Goal: Information Seeking & Learning: Learn about a topic

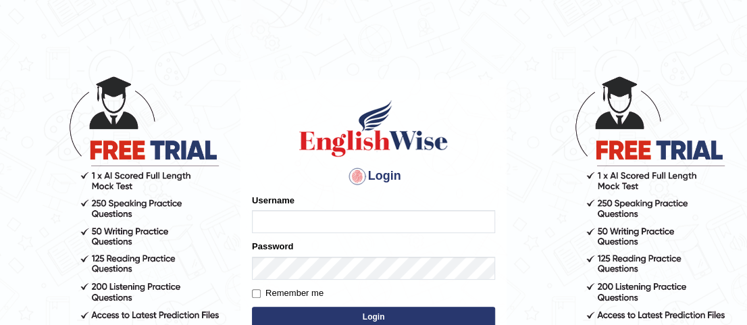
type input "Rizwan6362"
click at [365, 237] on form "Please fix the following errors: Username Rizwan6362 Password Remember me Login" at bounding box center [373, 262] width 243 height 136
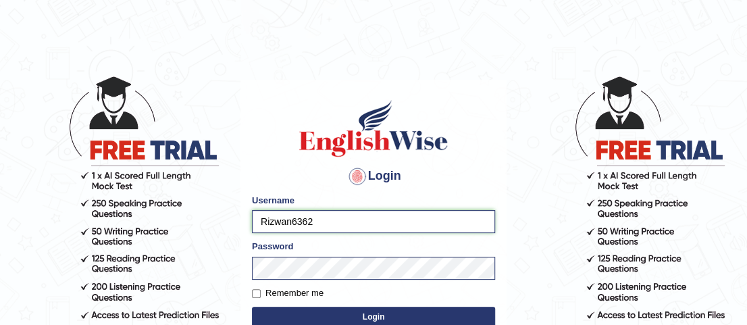
click at [354, 219] on input "Rizwan6362" at bounding box center [373, 221] width 243 height 23
drag, startPoint x: 354, startPoint y: 219, endPoint x: 174, endPoint y: 234, distance: 180.2
click at [174, 234] on body "Login Please fix the following errors: Username Rizwan6362 Password Remember me…" at bounding box center [373, 199] width 747 height 325
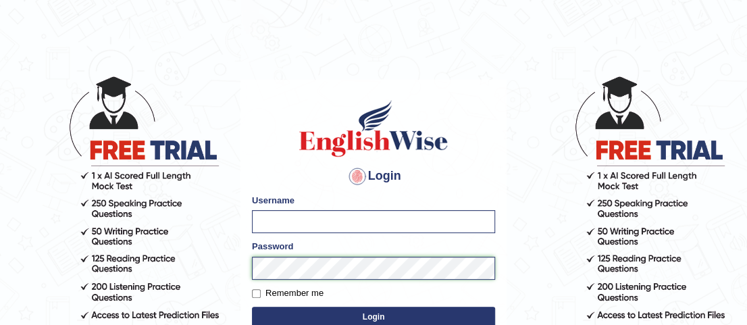
click at [184, 271] on body "Login Please fix the following errors: Username Password Remember me Login Don'…" at bounding box center [373, 199] width 747 height 325
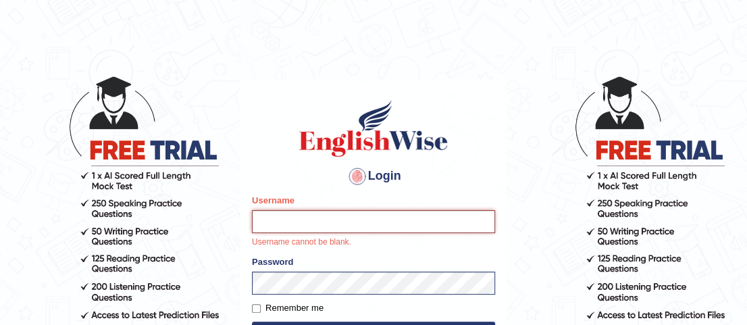
click at [284, 221] on input "Username" at bounding box center [373, 221] width 243 height 23
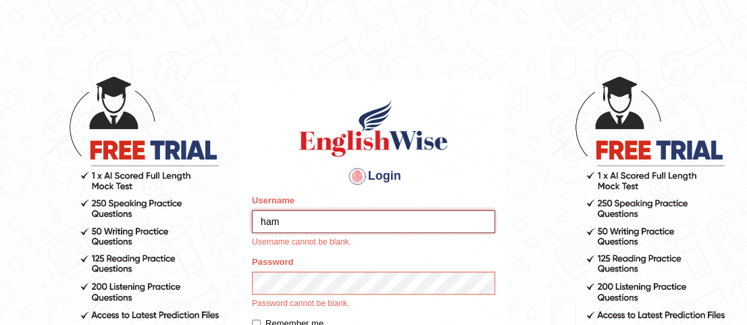
type input "hamnarashid"
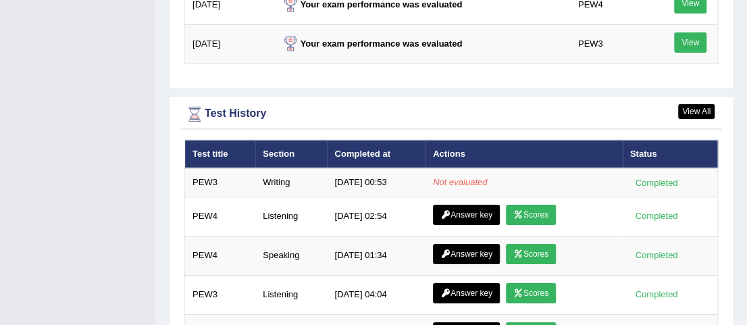
scroll to position [2071, 0]
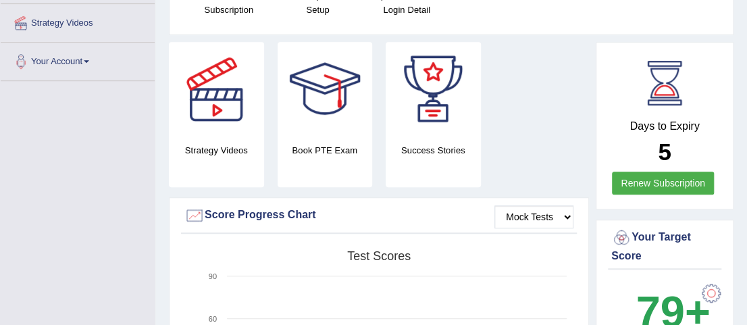
scroll to position [0, 0]
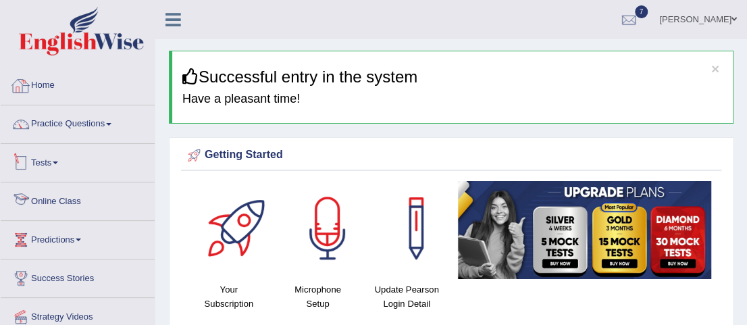
click at [49, 161] on link "Tests" at bounding box center [78, 161] width 154 height 34
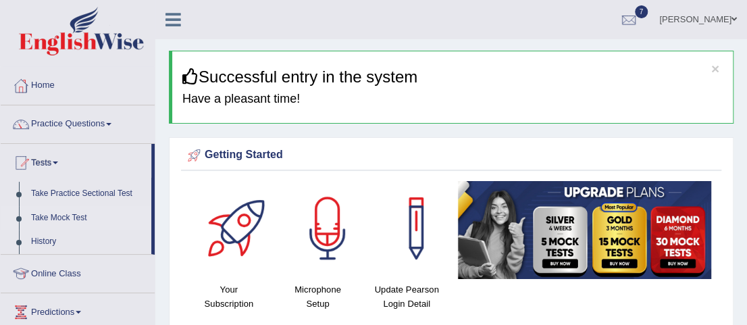
click at [82, 210] on link "Take Mock Test" at bounding box center [88, 218] width 126 height 24
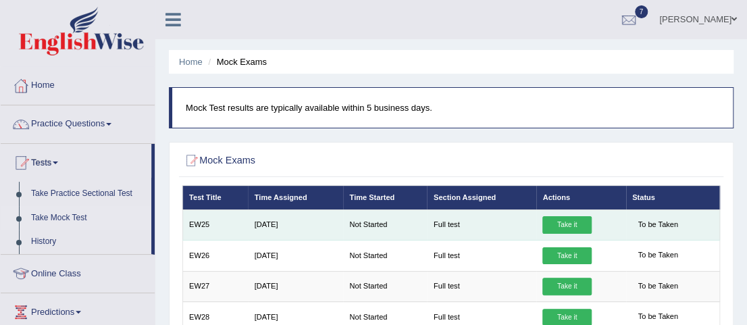
click at [451, 219] on td "Full test" at bounding box center [481, 224] width 109 height 30
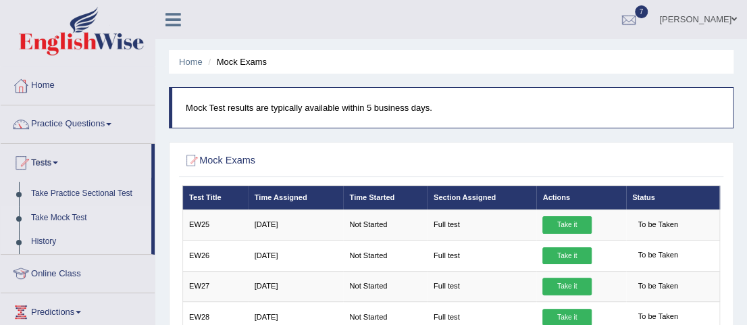
click at [27, 247] on link "History" at bounding box center [88, 242] width 126 height 24
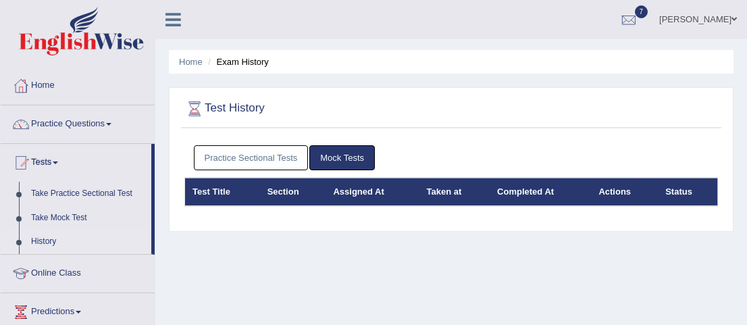
click at [266, 145] on link "Practice Sectional Tests" at bounding box center [251, 157] width 115 height 25
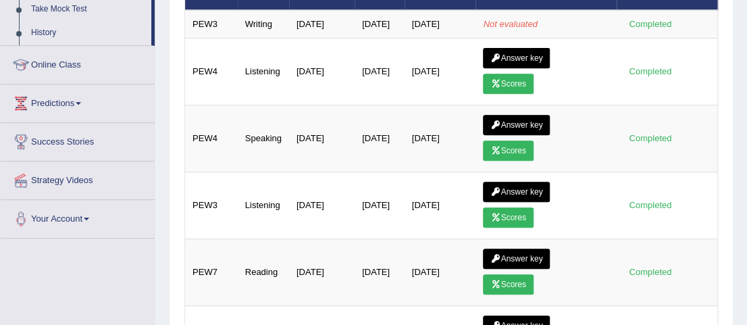
scroll to position [212, 0]
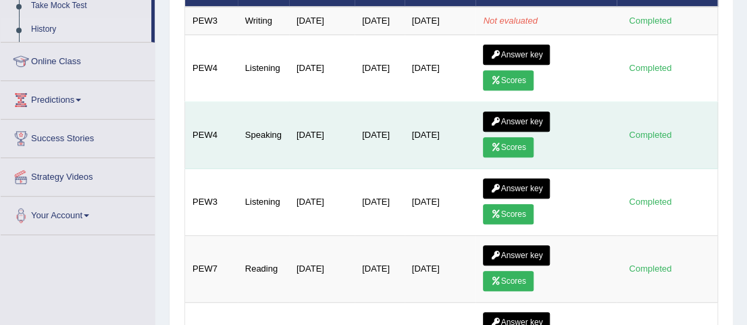
click at [522, 157] on link "Scores" at bounding box center [508, 147] width 50 height 20
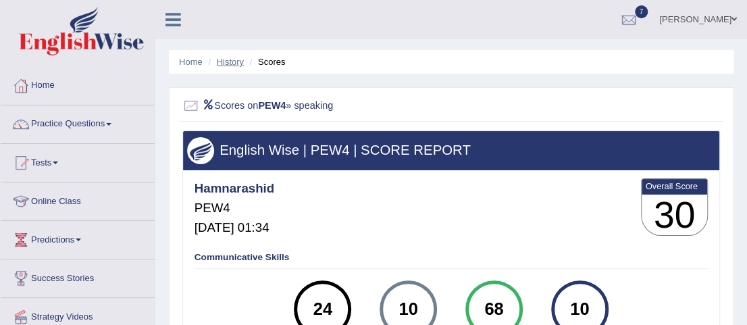
click at [238, 60] on link "History" at bounding box center [230, 62] width 27 height 10
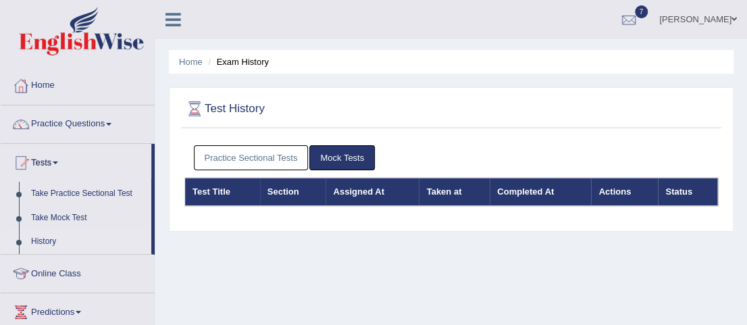
click at [270, 165] on link "Practice Sectional Tests" at bounding box center [251, 157] width 115 height 25
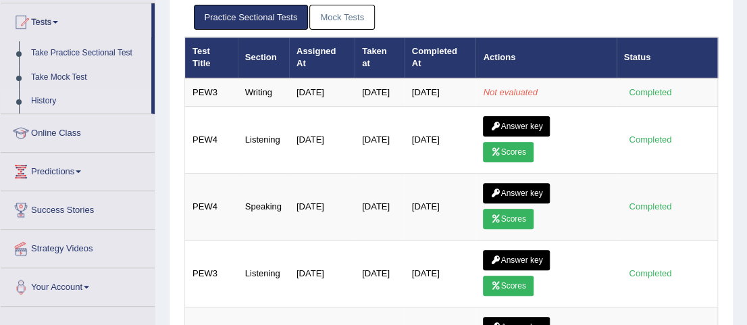
scroll to position [149, 0]
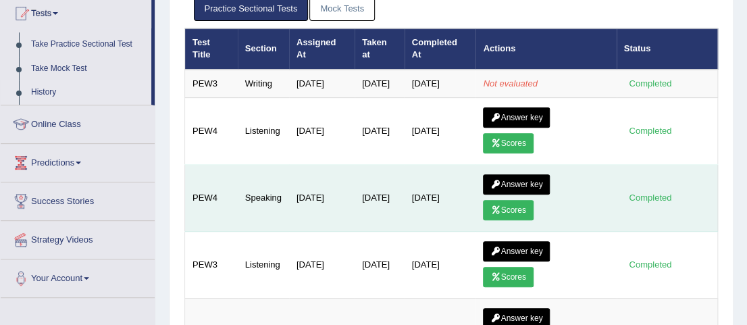
click at [523, 220] on link "Scores" at bounding box center [508, 210] width 50 height 20
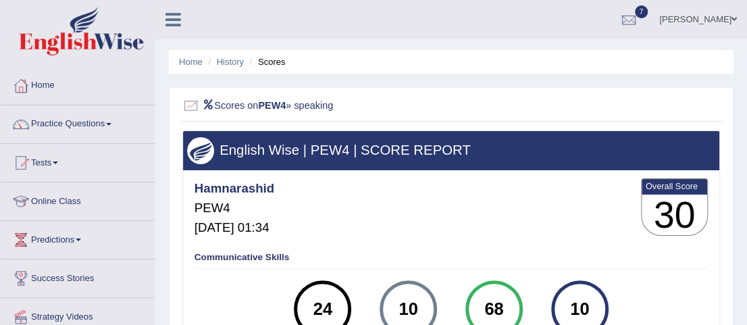
drag, startPoint x: 0, startPoint y: 0, endPoint x: 500, endPoint y: 303, distance: 584.4
click at [500, 303] on div "68" at bounding box center [494, 309] width 42 height 49
drag, startPoint x: 311, startPoint y: 312, endPoint x: 336, endPoint y: 300, distance: 27.8
click at [336, 300] on div "24" at bounding box center [323, 309] width 42 height 49
click at [515, 214] on div "Hamnarashid PEW4 [DATE] 01:34 Overall Score 30" at bounding box center [450, 210] width 519 height 68
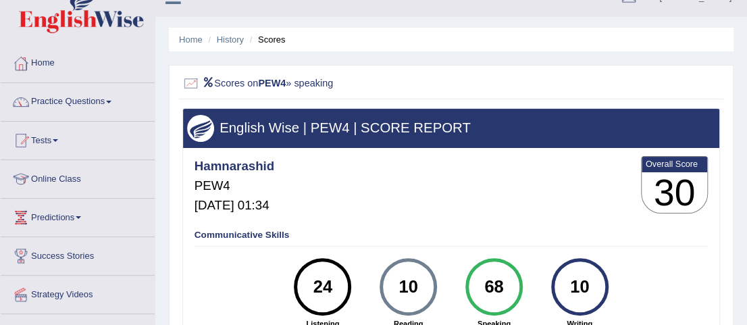
scroll to position [84, 0]
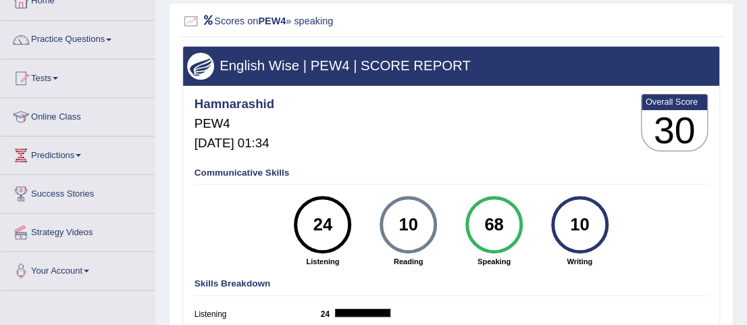
drag, startPoint x: 487, startPoint y: 223, endPoint x: 501, endPoint y: 221, distance: 13.8
click at [501, 221] on div "68" at bounding box center [494, 225] width 42 height 49
drag, startPoint x: 590, startPoint y: 223, endPoint x: 575, endPoint y: 223, distance: 15.5
click at [575, 223] on div "10" at bounding box center [579, 225] width 42 height 49
drag, startPoint x: 405, startPoint y: 237, endPoint x: 414, endPoint y: 236, distance: 8.9
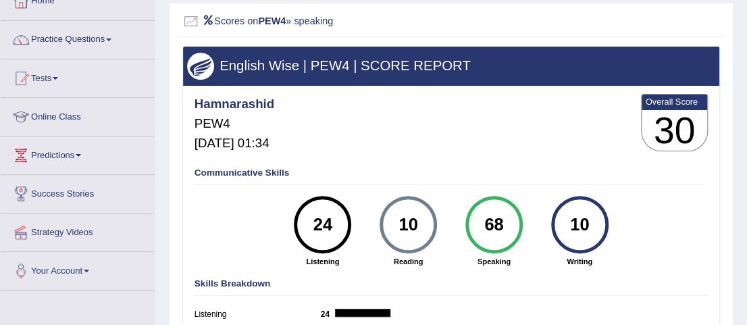
click at [414, 236] on div "10" at bounding box center [408, 225] width 42 height 49
click at [571, 216] on div "10" at bounding box center [579, 225] width 42 height 49
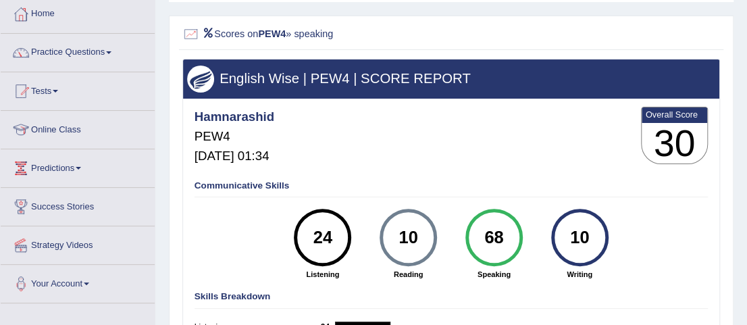
scroll to position [47, 0]
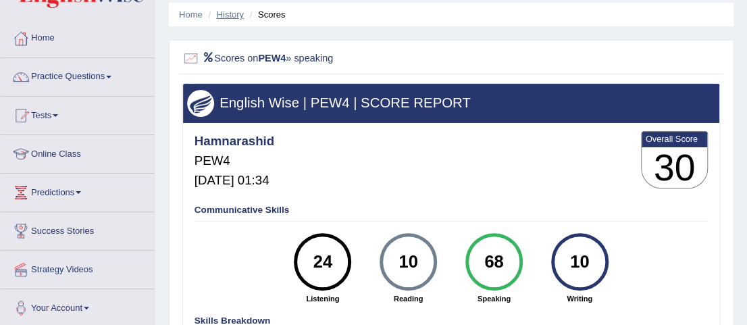
click at [221, 10] on link "History" at bounding box center [230, 14] width 27 height 10
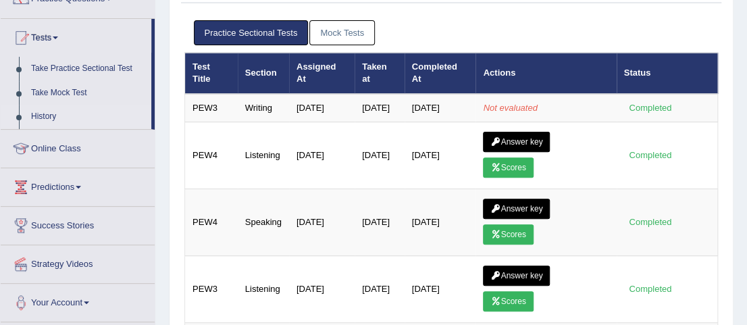
scroll to position [126, 0]
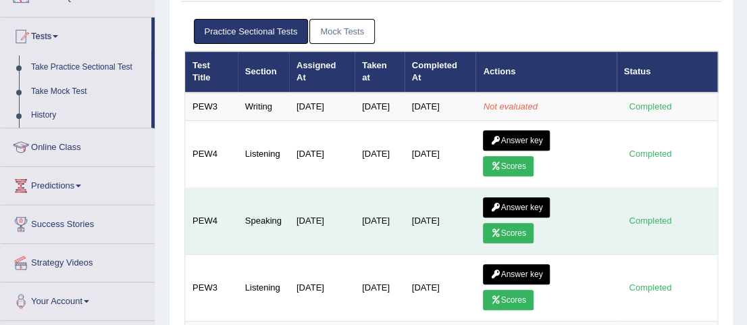
click at [536, 216] on link "Answer key" at bounding box center [516, 207] width 67 height 20
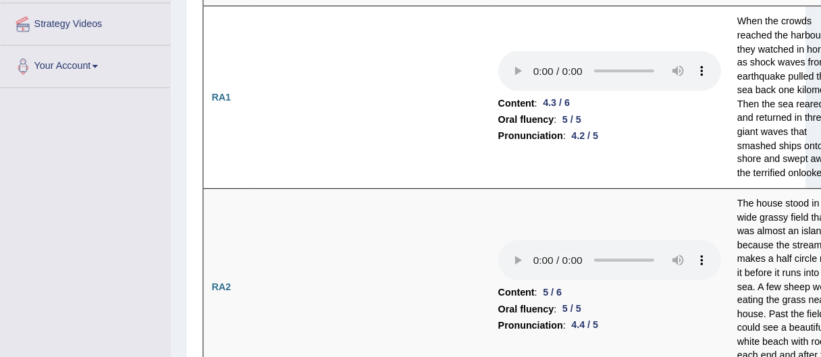
scroll to position [294, 0]
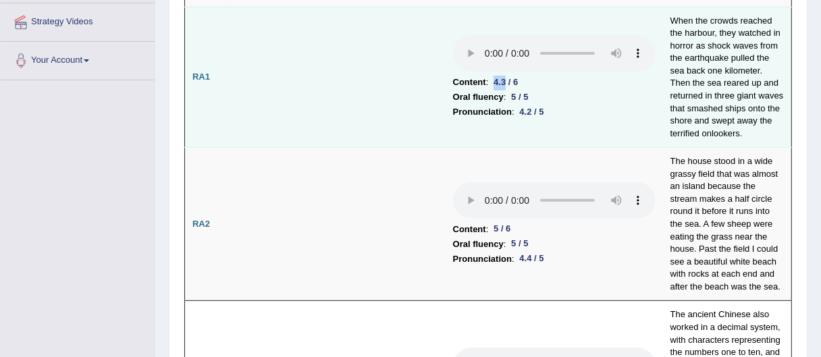
drag, startPoint x: 495, startPoint y: 77, endPoint x: 510, endPoint y: 78, distance: 15.5
click at [509, 77] on div "4.3 / 6" at bounding box center [505, 83] width 35 height 14
drag, startPoint x: 517, startPoint y: 95, endPoint x: 545, endPoint y: 116, distance: 35.1
click at [545, 116] on td "Content : 4.3 / 6 Oral fluency : 5 / 5 Pronunciation : 4.2 / 5" at bounding box center [554, 77] width 217 height 141
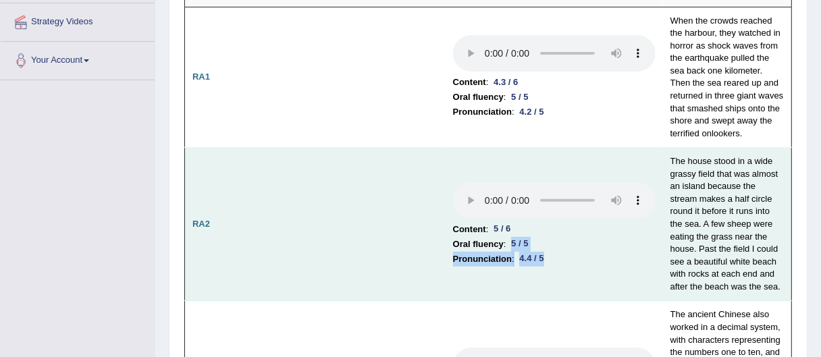
drag, startPoint x: 509, startPoint y: 246, endPoint x: 546, endPoint y: 263, distance: 40.8
click at [546, 263] on td "Content : 5 / 6 Oral fluency : 5 / 5 Pronunciation : 4.4 / 5" at bounding box center [554, 224] width 217 height 153
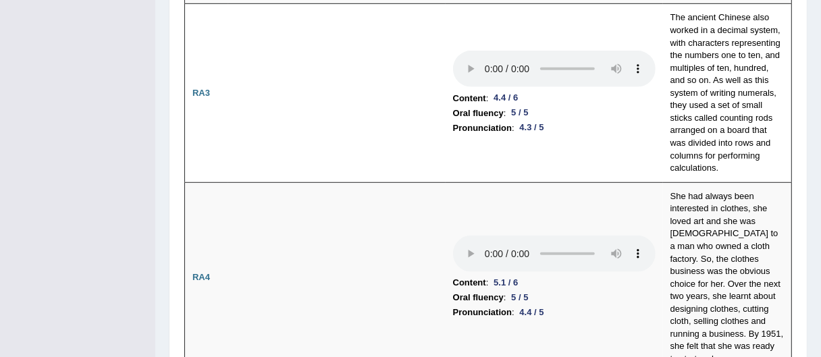
scroll to position [619, 0]
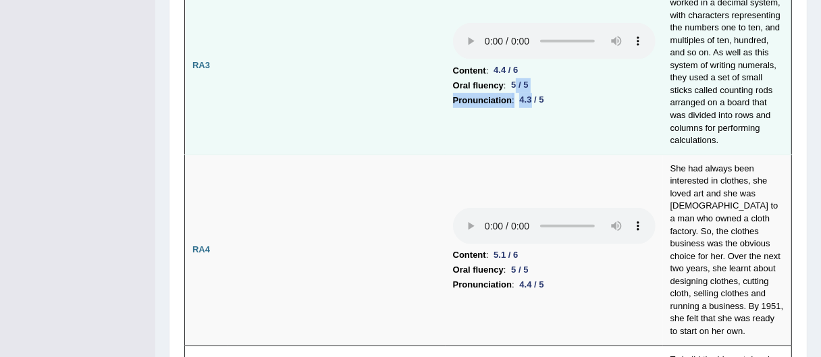
drag, startPoint x: 515, startPoint y: 76, endPoint x: 534, endPoint y: 100, distance: 30.3
click at [533, 99] on td "Content : 4.4 / 6 Oral fluency : 5 / 5 Pronunciation : 4.3 / 5" at bounding box center [554, 65] width 217 height 178
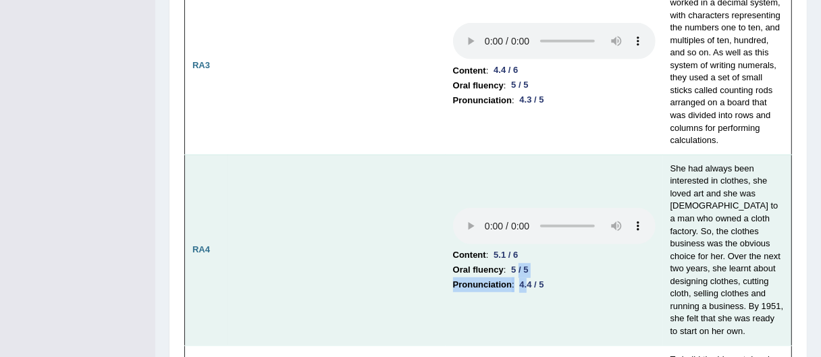
click at [529, 263] on td "Content : 5.1 / 6 Oral fluency : 5 / 5 Pronunciation : 4.4 / 5" at bounding box center [554, 250] width 217 height 191
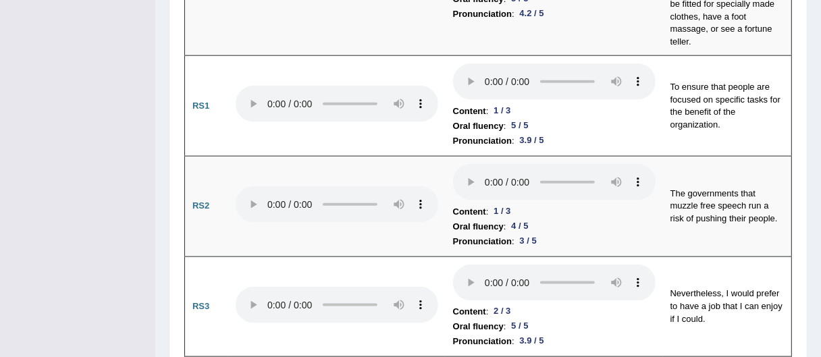
scroll to position [1240, 0]
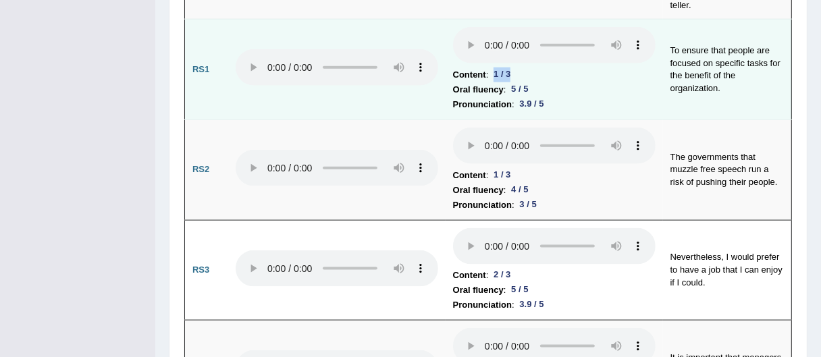
drag, startPoint x: 492, startPoint y: 40, endPoint x: 521, endPoint y: 41, distance: 29.0
click at [521, 68] on li "Content : 1 / 3" at bounding box center [554, 75] width 203 height 15
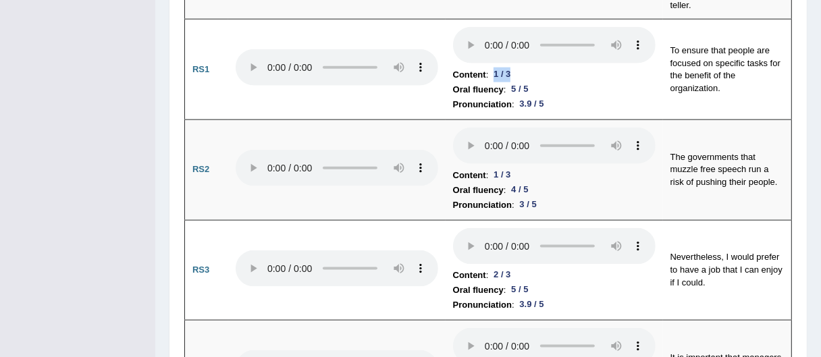
scroll to position [1212, 0]
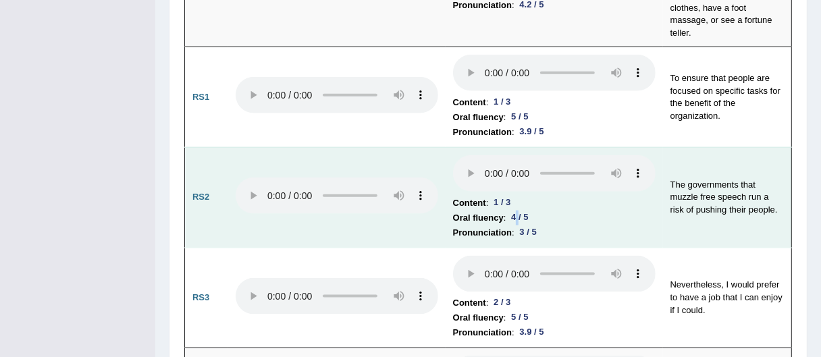
drag, startPoint x: 514, startPoint y: 180, endPoint x: 522, endPoint y: 180, distance: 7.4
click at [522, 211] on div "4 / 5" at bounding box center [520, 218] width 28 height 14
click at [519, 226] on div "3 / 5" at bounding box center [528, 233] width 28 height 14
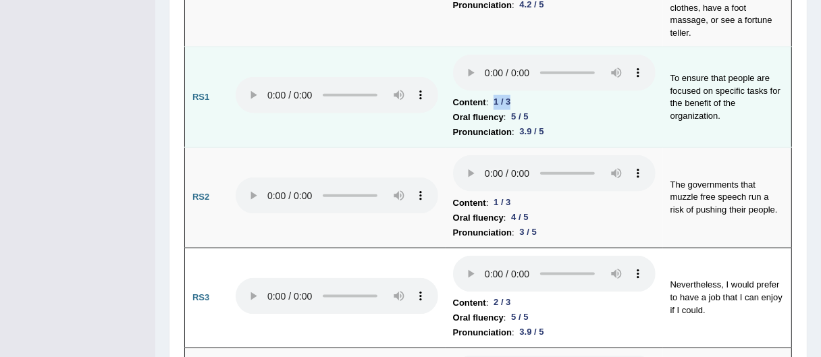
drag, startPoint x: 495, startPoint y: 63, endPoint x: 510, endPoint y: 63, distance: 15.5
click at [510, 95] on div "1 / 3" at bounding box center [502, 102] width 28 height 14
drag, startPoint x: 511, startPoint y: 78, endPoint x: 551, endPoint y: 97, distance: 44.1
click at [551, 97] on td "Content : 1 / 3 Oral fluency : 5 / 5 Pronunciation : 3.9 / 5" at bounding box center [554, 97] width 217 height 101
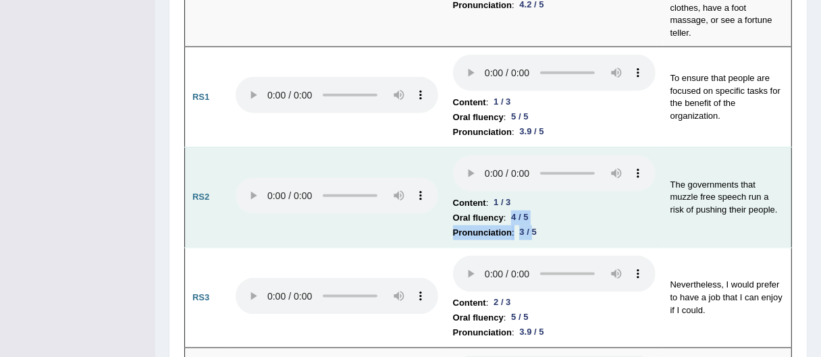
drag, startPoint x: 508, startPoint y: 178, endPoint x: 531, endPoint y: 197, distance: 30.2
click at [531, 197] on td "Content : 1 / 3 Oral fluency : 4 / 5 Pronunciation : 3 / 5" at bounding box center [554, 197] width 217 height 101
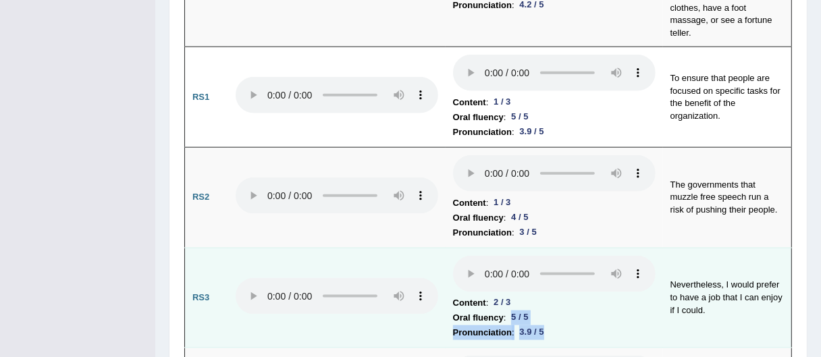
drag, startPoint x: 514, startPoint y: 282, endPoint x: 543, endPoint y: 300, distance: 33.4
click at [543, 300] on td "Content : 2 / 3 Oral fluency : 5 / 5 Pronunciation : 3.9 / 5" at bounding box center [554, 298] width 217 height 101
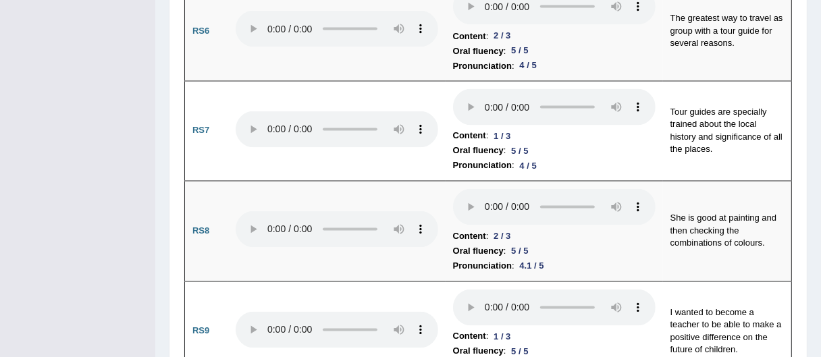
scroll to position [1806, 0]
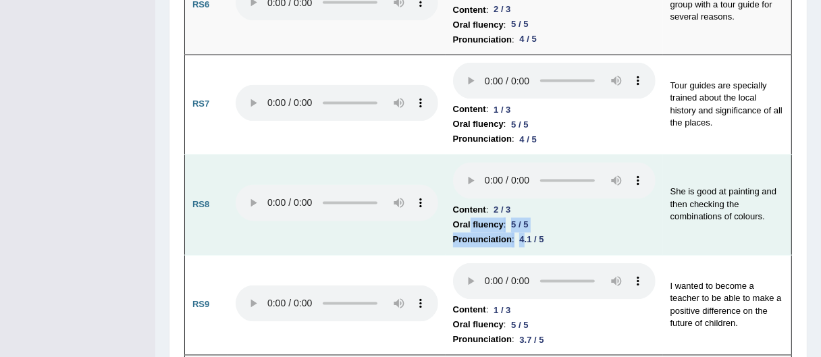
drag, startPoint x: 469, startPoint y: 179, endPoint x: 527, endPoint y: 201, distance: 62.6
click at [527, 199] on td "Content : 2 / 3 Oral fluency : 5 / 5 Pronunciation : 4.1 / 5" at bounding box center [554, 205] width 217 height 101
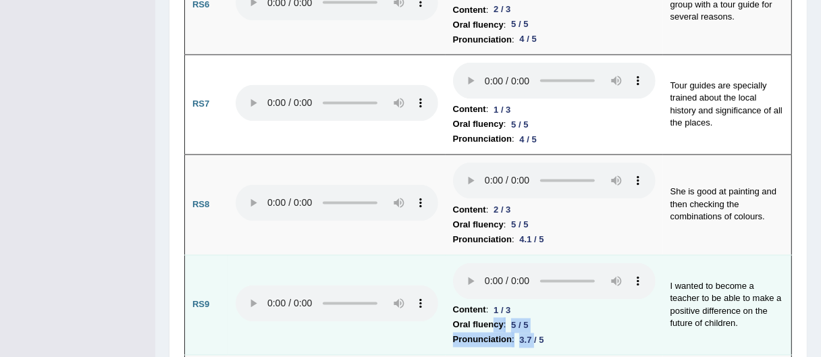
drag, startPoint x: 493, startPoint y: 285, endPoint x: 538, endPoint y: 298, distance: 47.0
click at [537, 298] on td "Content : 1 / 3 Oral fluency : 5 / 5 Pronunciation : 3.7 / 5" at bounding box center [554, 305] width 217 height 101
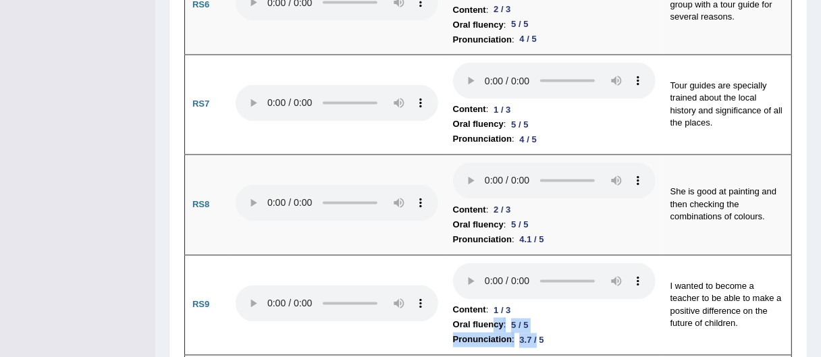
scroll to position [2118, 0]
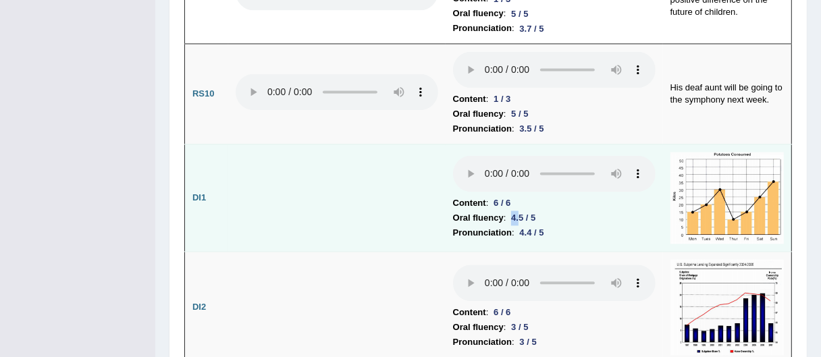
click at [518, 211] on div "4.5 / 5" at bounding box center [523, 218] width 35 height 14
drag, startPoint x: 493, startPoint y: 158, endPoint x: 518, endPoint y: 163, distance: 25.6
click at [518, 196] on li "Content : 6 / 6" at bounding box center [554, 203] width 203 height 15
drag, startPoint x: 511, startPoint y: 178, endPoint x: 542, endPoint y: 194, distance: 34.4
click at [542, 194] on td "Content : 6 / 6 Oral fluency : 4.5 / 5 Pronunciation : 4.4 / 5" at bounding box center [554, 197] width 217 height 107
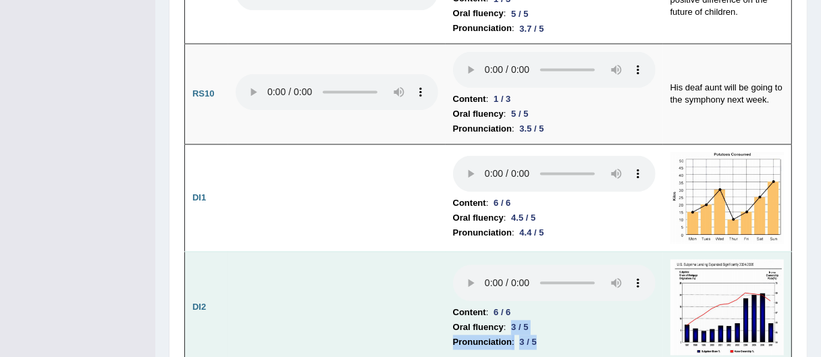
drag, startPoint x: 510, startPoint y: 283, endPoint x: 536, endPoint y: 300, distance: 30.7
click at [536, 300] on td "Content : 6 / 6 Oral fluency : 3 / 5 Pronunciation : 3 / 5" at bounding box center [554, 307] width 217 height 112
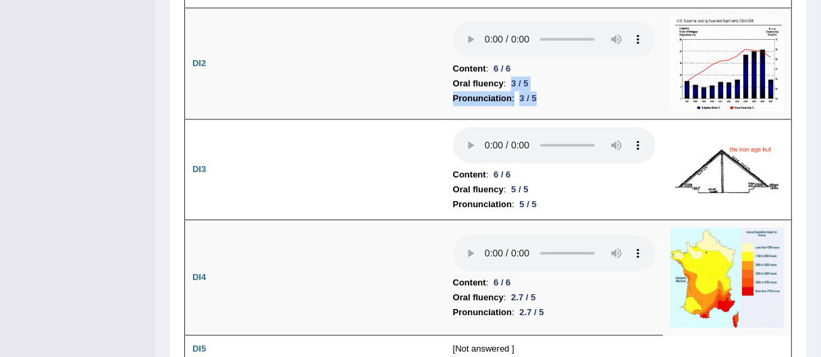
scroll to position [2388, 0]
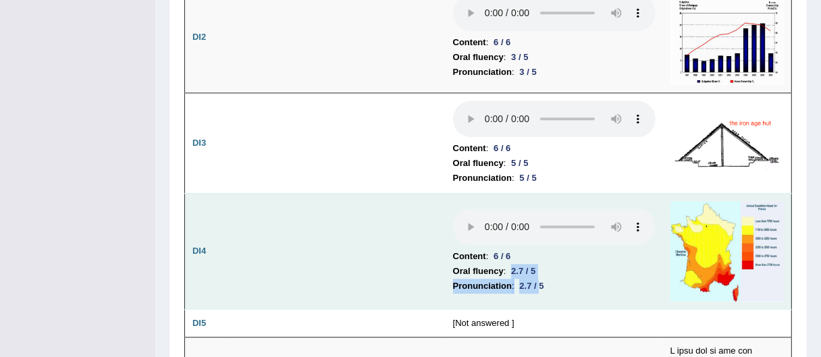
drag, startPoint x: 513, startPoint y: 233, endPoint x: 539, endPoint y: 250, distance: 31.3
click at [539, 250] on td "Content : 6 / 6 Oral fluency : 2.7 / 5 Pronunciation : 2.7 / 5" at bounding box center [554, 251] width 217 height 116
click at [471, 279] on b "Pronunciation" at bounding box center [482, 286] width 59 height 15
drag, startPoint x: 482, startPoint y: 214, endPoint x: 436, endPoint y: 210, distance: 46.1
click at [436, 210] on tr "DI4 Content : 6 / 6 Oral fluency : 2.7 / 5 Pronunciation : 2.7 / 5" at bounding box center [488, 251] width 607 height 116
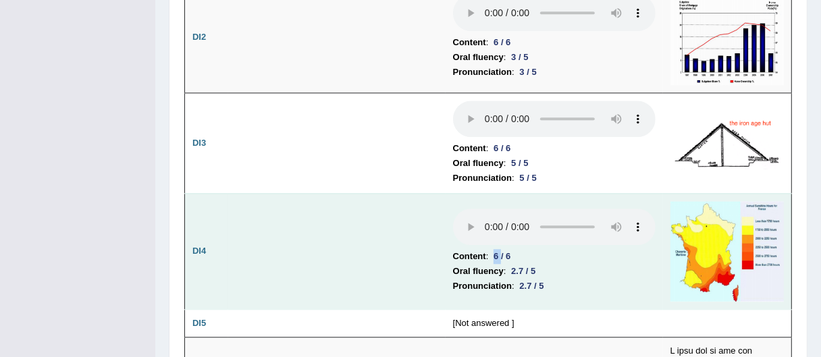
click at [496, 249] on div "6 / 6" at bounding box center [502, 256] width 28 height 14
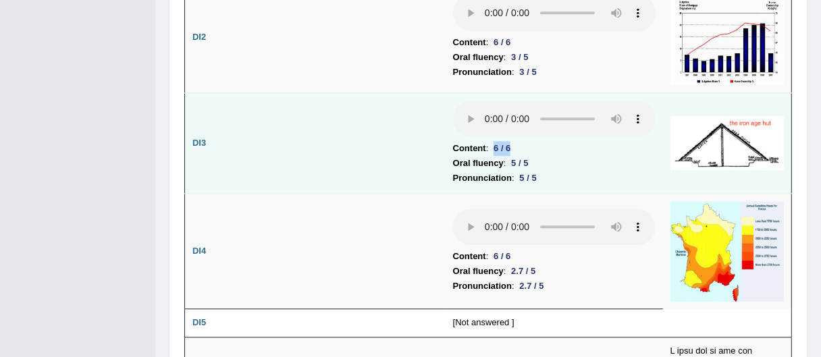
drag, startPoint x: 494, startPoint y: 108, endPoint x: 513, endPoint y: 113, distance: 20.3
click at [513, 141] on div "6 / 6" at bounding box center [502, 148] width 28 height 14
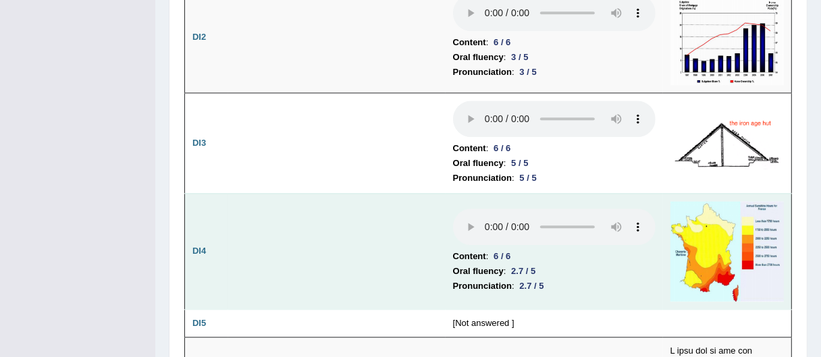
click at [500, 279] on b "Pronunciation" at bounding box center [482, 286] width 59 height 15
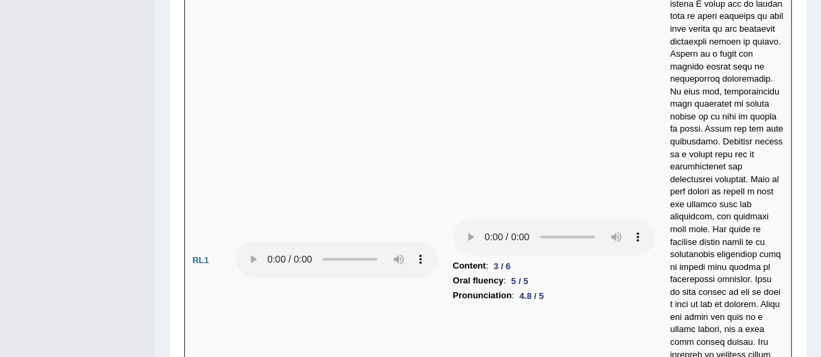
scroll to position [2874, 0]
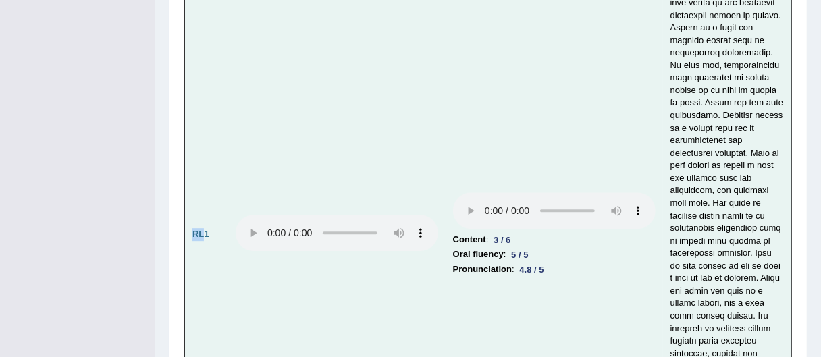
drag, startPoint x: 195, startPoint y: 185, endPoint x: 207, endPoint y: 185, distance: 11.5
click at [207, 229] on b "RL1" at bounding box center [200, 234] width 17 height 10
drag, startPoint x: 491, startPoint y: 191, endPoint x: 517, endPoint y: 191, distance: 25.7
click at [516, 233] on div "3 / 6" at bounding box center [502, 240] width 28 height 14
click at [479, 245] on td "Content : 3 / 6 Oral fluency : 5 / 5 Pronunciation : 4.8 / 5" at bounding box center [554, 235] width 217 height 768
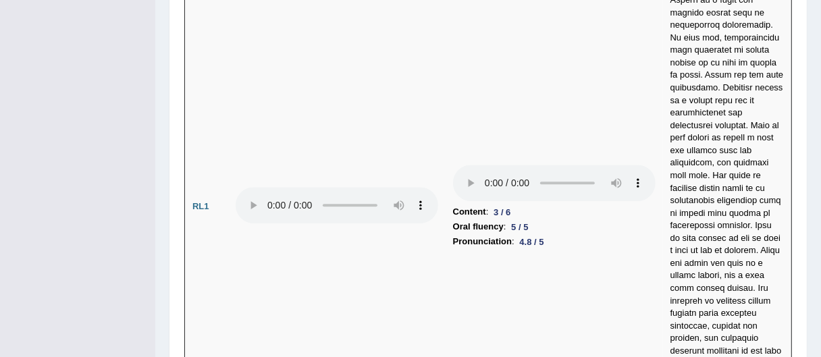
scroll to position [2920, 0]
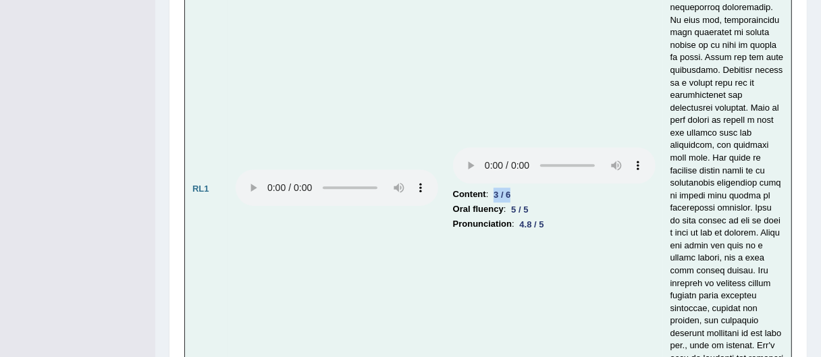
drag, startPoint x: 494, startPoint y: 142, endPoint x: 518, endPoint y: 148, distance: 24.2
click at [518, 187] on li "Content : 3 / 6" at bounding box center [554, 194] width 203 height 15
click at [480, 270] on td "Content : 3 / 6 Oral fluency : 5 / 5 Pronunciation : 4.8 / 5" at bounding box center [554, 190] width 217 height 768
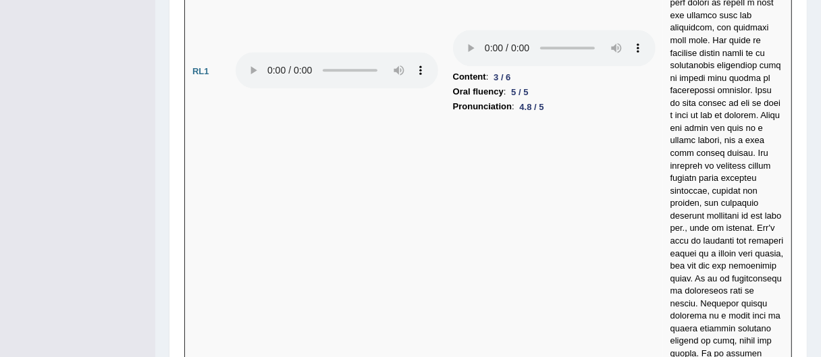
scroll to position [3009, 0]
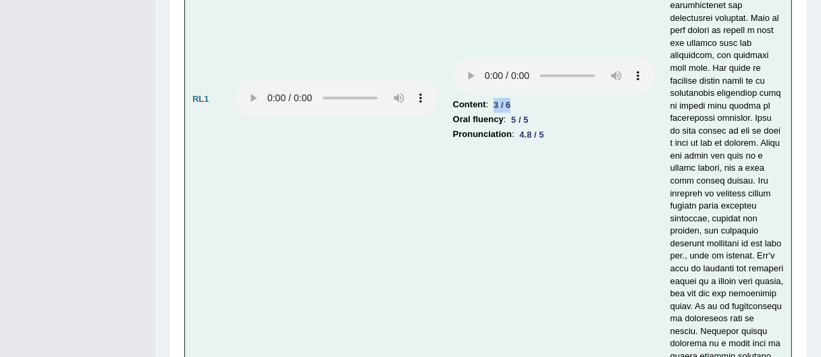
drag, startPoint x: 492, startPoint y: 55, endPoint x: 514, endPoint y: 72, distance: 27.0
click at [512, 98] on div "3 / 6" at bounding box center [502, 105] width 28 height 14
drag, startPoint x: 508, startPoint y: 71, endPoint x: 544, endPoint y: 103, distance: 48.8
click at [544, 103] on td "Content : 3 / 6 Oral fluency : 5 / 5 Pronunciation : 4.8 / 5" at bounding box center [554, 100] width 217 height 768
click at [523, 113] on div "5 / 5" at bounding box center [520, 120] width 28 height 14
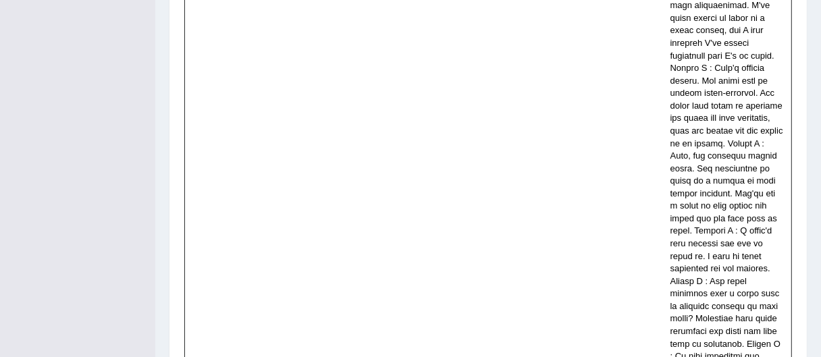
scroll to position [4539, 0]
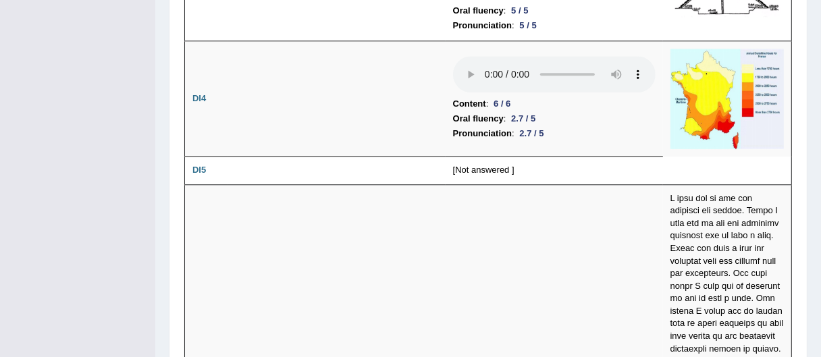
scroll to position [2554, 0]
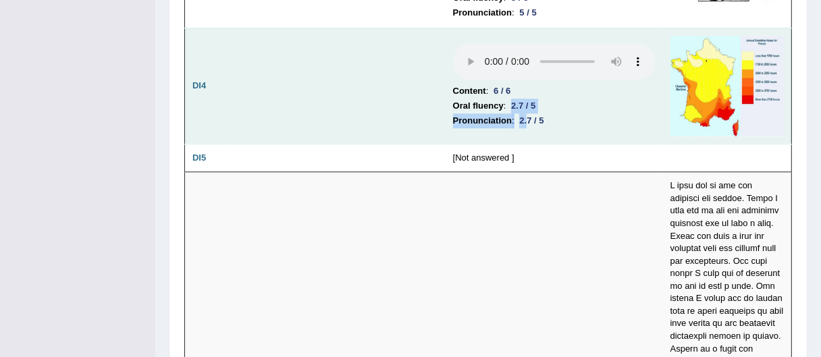
drag, startPoint x: 507, startPoint y: 66, endPoint x: 529, endPoint y: 81, distance: 26.2
click at [529, 81] on td "Content : 6 / 6 Oral fluency : 2.7 / 5 Pronunciation : 2.7 / 5" at bounding box center [554, 86] width 217 height 116
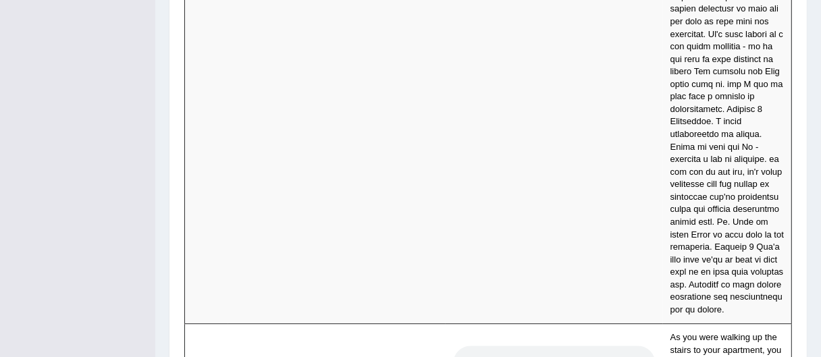
scroll to position [6528, 0]
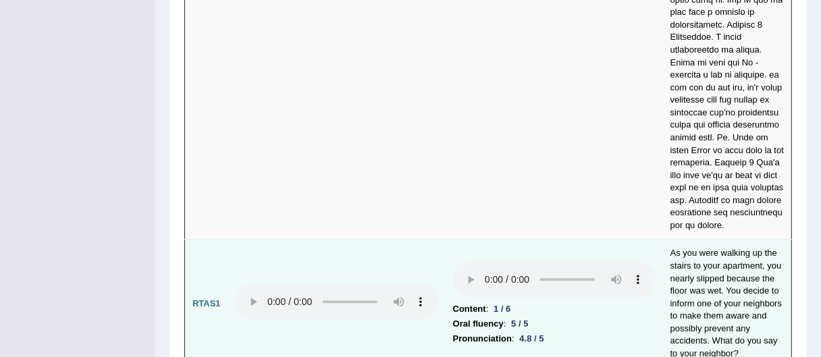
click at [494, 302] on div "1 / 6" at bounding box center [502, 309] width 28 height 14
drag, startPoint x: 451, startPoint y: 85, endPoint x: 510, endPoint y: 90, distance: 58.9
click at [510, 302] on li "Content : 1 / 6" at bounding box center [554, 309] width 203 height 15
drag, startPoint x: 545, startPoint y: 117, endPoint x: 454, endPoint y: 84, distance: 96.7
click at [454, 240] on td "Content : 1 / 6 Oral fluency : 5 / 5 Pronunciation : 4.8 / 5" at bounding box center [554, 304] width 217 height 128
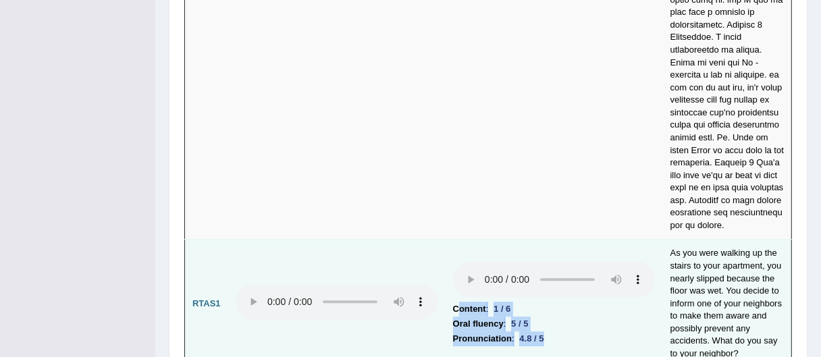
click at [481, 324] on b "Pronunciation" at bounding box center [482, 339] width 59 height 15
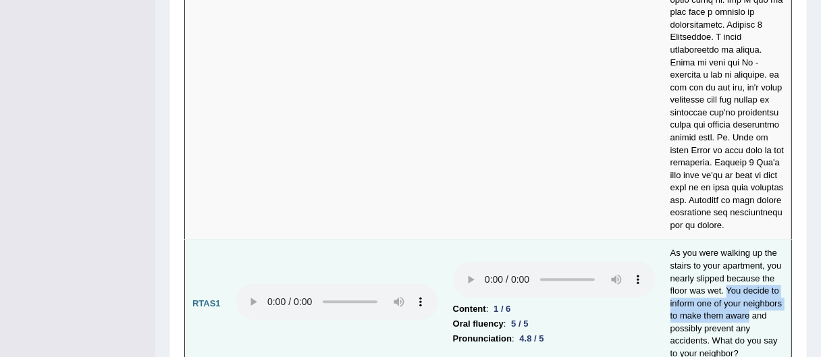
drag, startPoint x: 724, startPoint y: 68, endPoint x: 742, endPoint y: 93, distance: 30.4
click at [743, 240] on td "As you were walking up the stairs to your apartment, you nearly slipped because…" at bounding box center [727, 304] width 129 height 128
click at [497, 302] on div "1 / 6" at bounding box center [502, 309] width 28 height 14
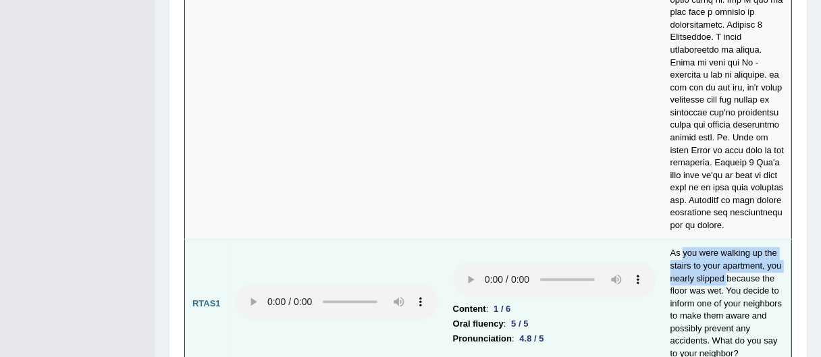
drag, startPoint x: 680, startPoint y: 30, endPoint x: 726, endPoint y: 57, distance: 53.3
click at [726, 240] on td "As you were walking up the stairs to your apartment, you nearly slipped because…" at bounding box center [727, 304] width 129 height 128
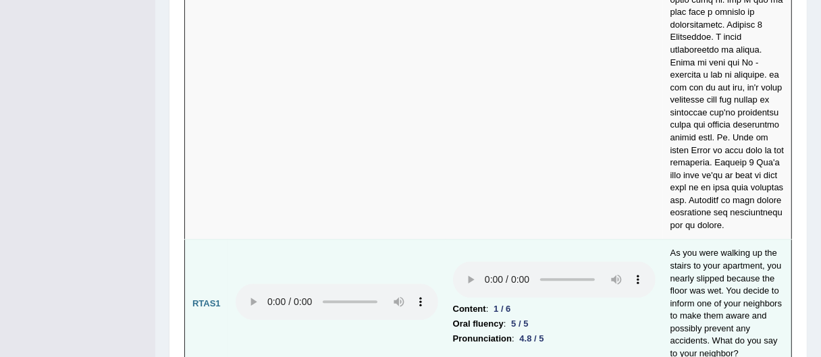
click at [730, 240] on td "As you were walking up the stairs to your apartment, you nearly slipped because…" at bounding box center [727, 304] width 129 height 128
drag, startPoint x: 725, startPoint y: 71, endPoint x: 737, endPoint y: 92, distance: 24.2
click at [737, 240] on td "As you were walking up the stairs to your apartment, you nearly slipped because…" at bounding box center [727, 304] width 129 height 128
click at [735, 240] on td "As you were walking up the stairs to your apartment, you nearly slipped because…" at bounding box center [727, 304] width 129 height 128
click at [497, 317] on b "Oral fluency" at bounding box center [478, 324] width 51 height 15
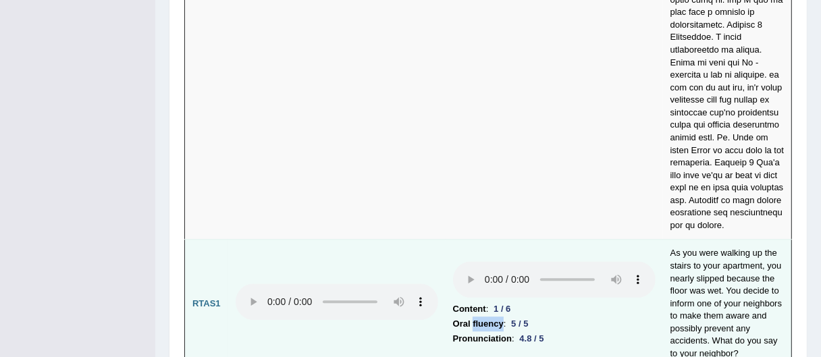
click at [497, 317] on b "Oral fluency" at bounding box center [478, 324] width 51 height 15
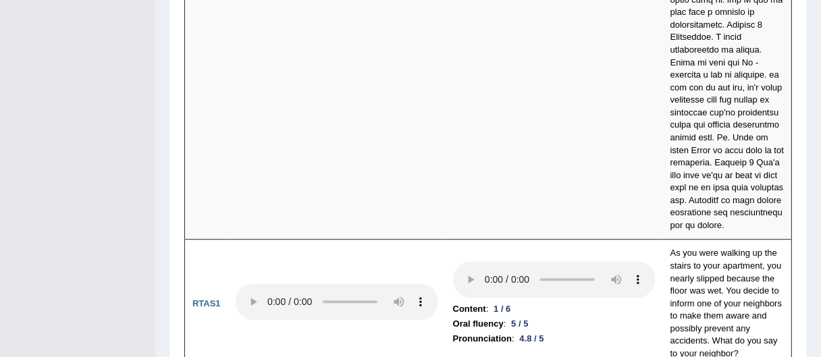
drag, startPoint x: 719, startPoint y: 242, endPoint x: 693, endPoint y: 275, distance: 41.3
drag, startPoint x: 693, startPoint y: 275, endPoint x: 706, endPoint y: 242, distance: 35.2
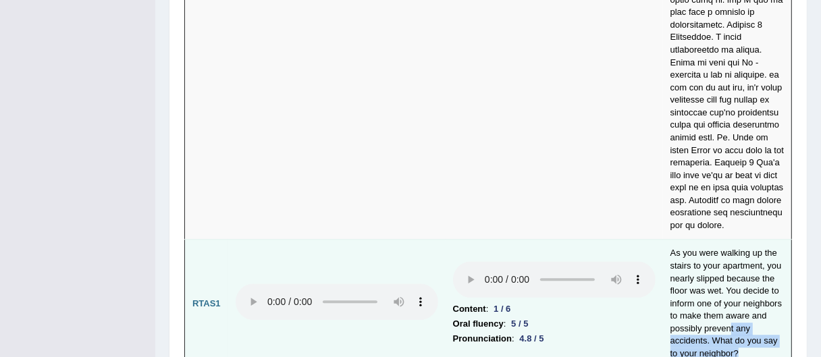
drag, startPoint x: 730, startPoint y: 127, endPoint x: 725, endPoint y: 102, distance: 25.4
click at [725, 240] on td "As you were walking up the stairs to your apartment, you nearly slipped because…" at bounding box center [727, 304] width 129 height 128
click at [722, 240] on td "As you were walking up the stairs to your apartment, you nearly slipped because…" at bounding box center [727, 304] width 129 height 128
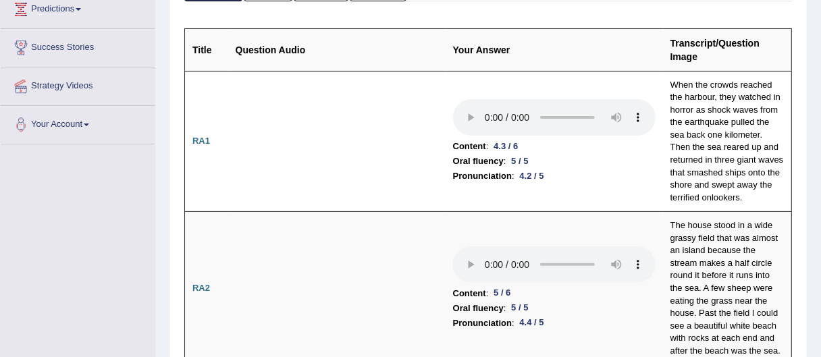
scroll to position [0, 0]
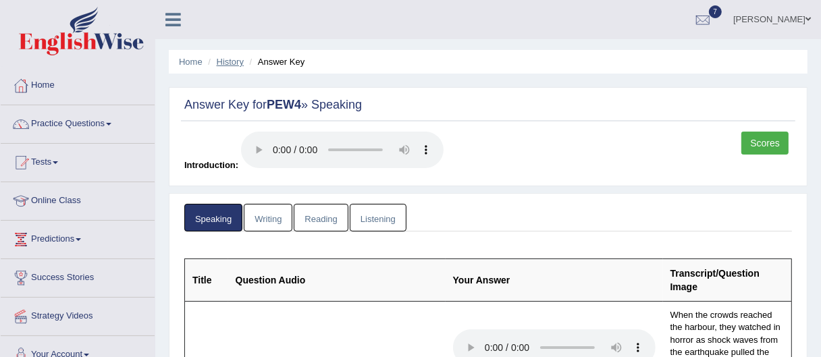
click at [230, 57] on link "History" at bounding box center [230, 62] width 27 height 10
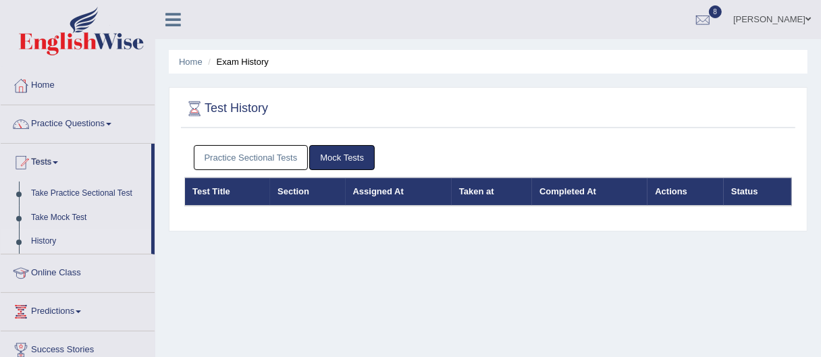
click at [794, 14] on link "[PERSON_NAME]" at bounding box center [772, 17] width 98 height 35
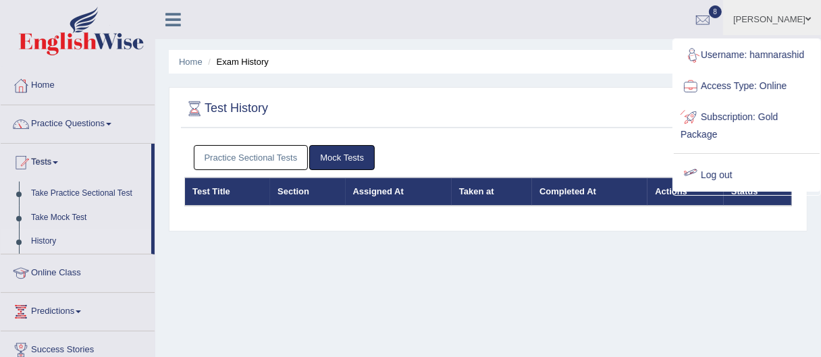
click at [696, 173] on div at bounding box center [691, 175] width 20 height 20
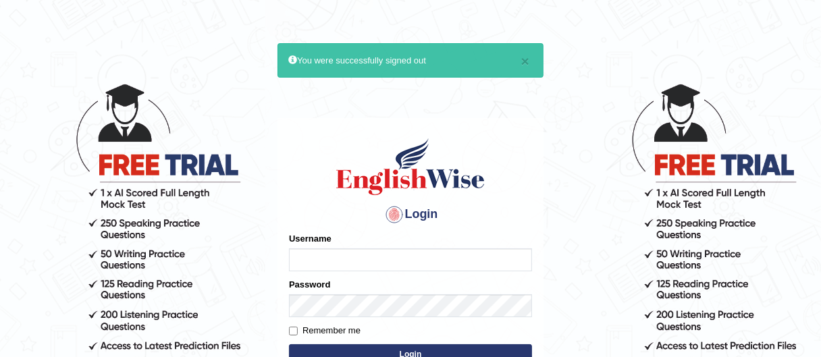
type input "Rizwan6362"
drag, startPoint x: 374, startPoint y: 258, endPoint x: 153, endPoint y: 242, distance: 222.1
click at [153, 242] on body "× You were successfully signed out Login Please fix the following errors: Usern…" at bounding box center [410, 219] width 821 height 357
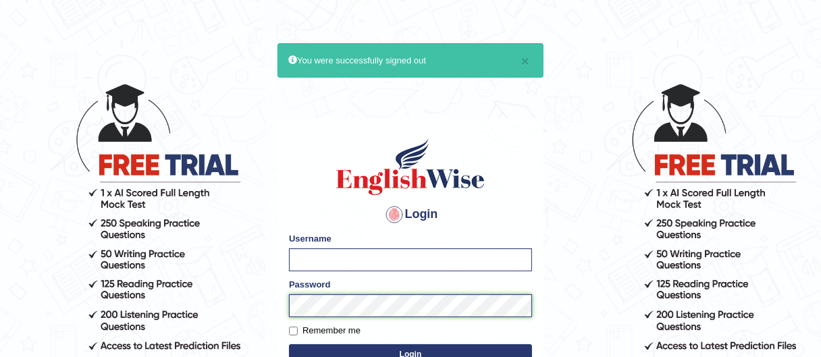
click at [132, 311] on body "× You were successfully signed out Login Please fix the following errors: Usern…" at bounding box center [410, 219] width 821 height 357
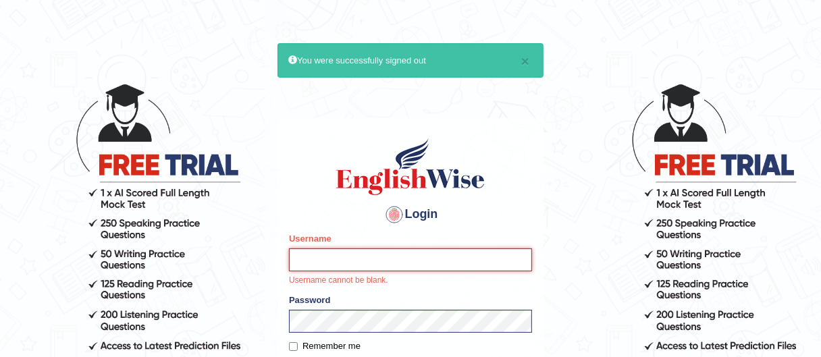
click at [340, 261] on input "Username" at bounding box center [410, 259] width 243 height 23
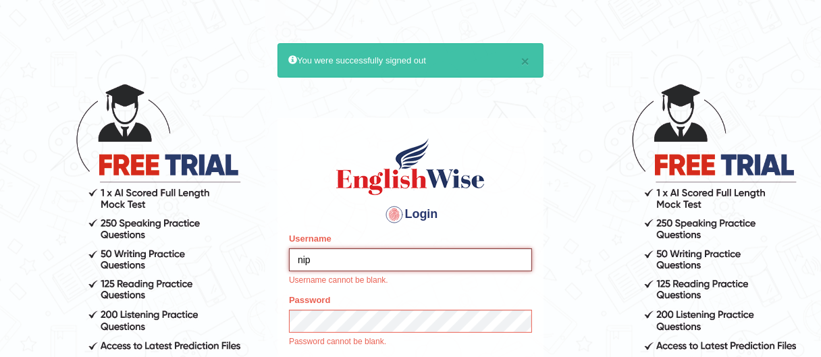
type input "nipenyogesh"
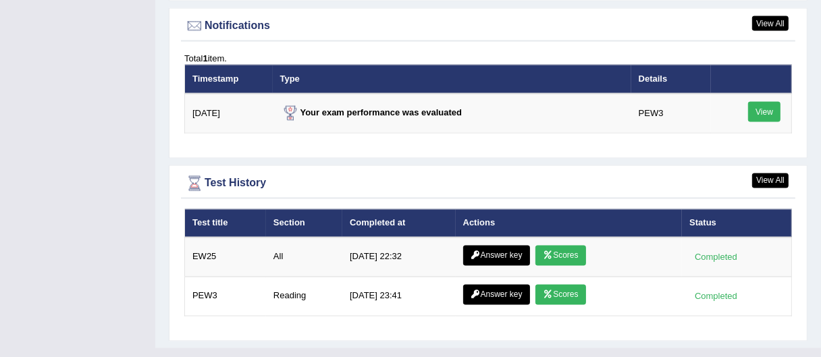
scroll to position [1747, 0]
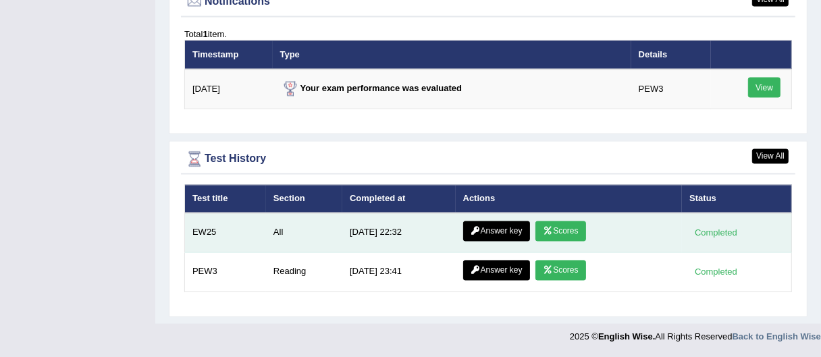
click at [575, 228] on link "Scores" at bounding box center [560, 231] width 50 height 20
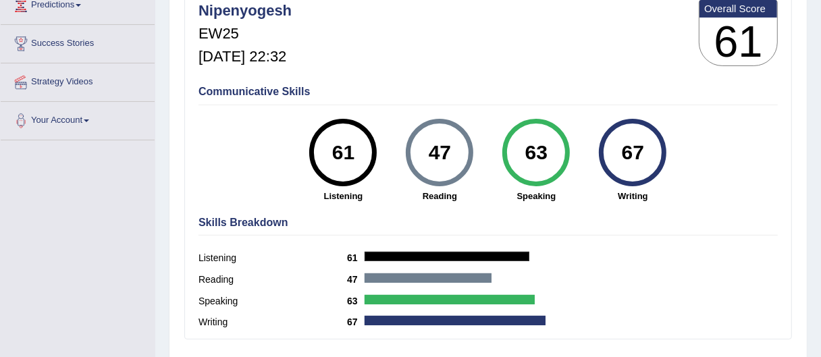
scroll to position [195, 0]
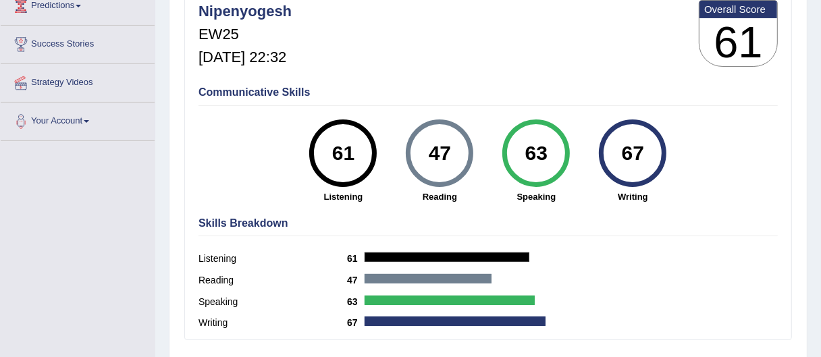
click at [446, 163] on div "47" at bounding box center [439, 153] width 49 height 57
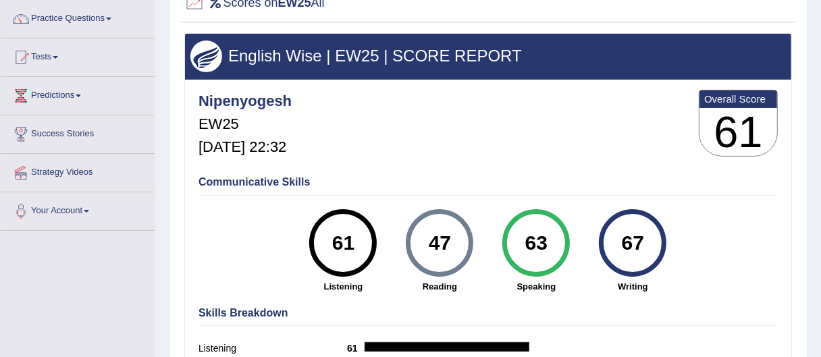
scroll to position [0, 0]
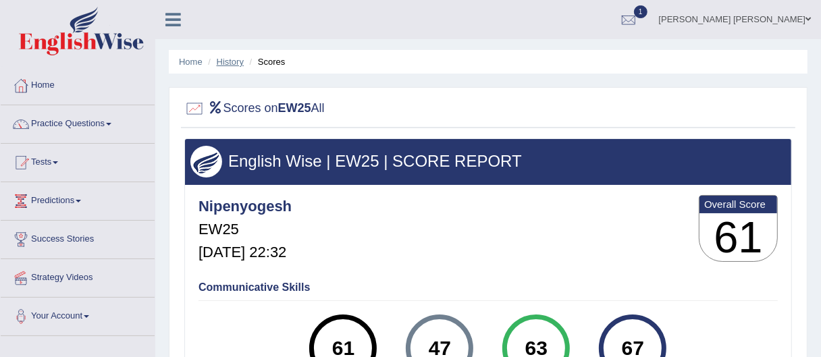
click at [222, 64] on link "History" at bounding box center [230, 62] width 27 height 10
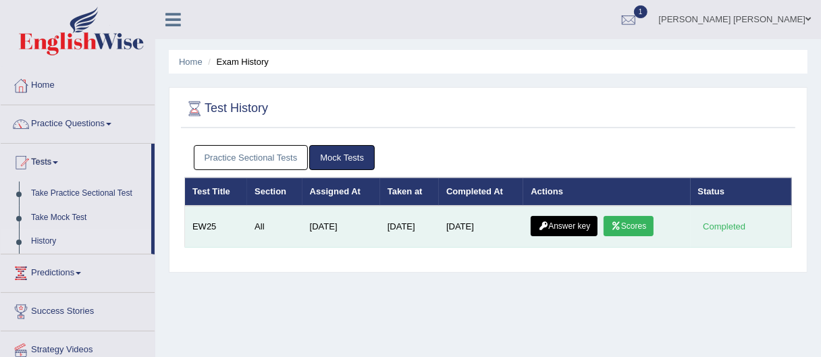
click at [578, 231] on link "Answer key" at bounding box center [564, 226] width 67 height 20
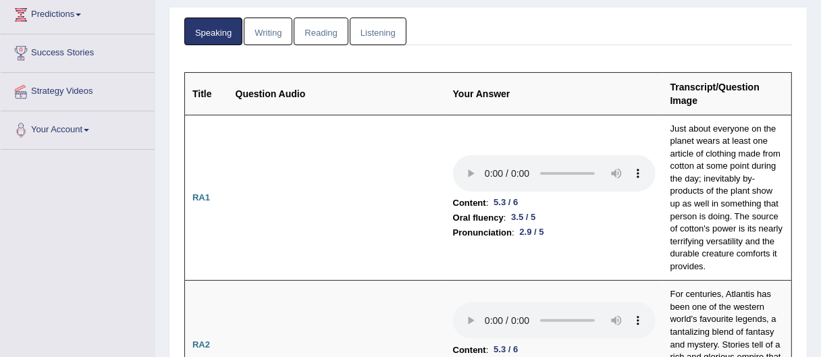
scroll to position [199, 0]
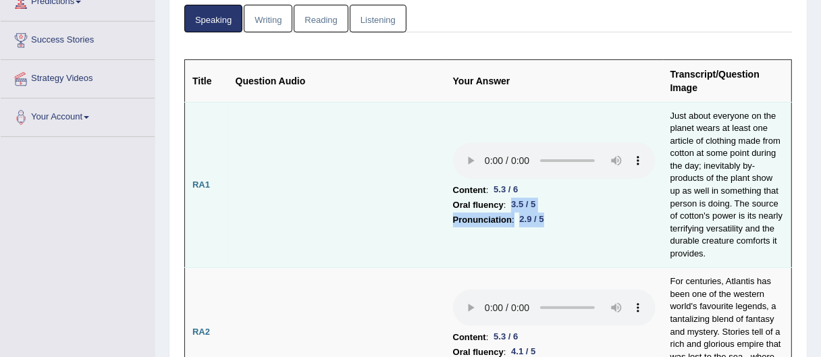
drag, startPoint x: 514, startPoint y: 207, endPoint x: 548, endPoint y: 223, distance: 37.7
click at [547, 223] on td "Content : 5.3 / 6 Oral fluency : 3.5 / 5 Pronunciation : 2.9 / 5" at bounding box center [554, 185] width 217 height 166
click at [552, 229] on td "Content : 5.3 / 6 Oral fluency : 3.5 / 5 Pronunciation : 2.9 / 5" at bounding box center [554, 185] width 217 height 166
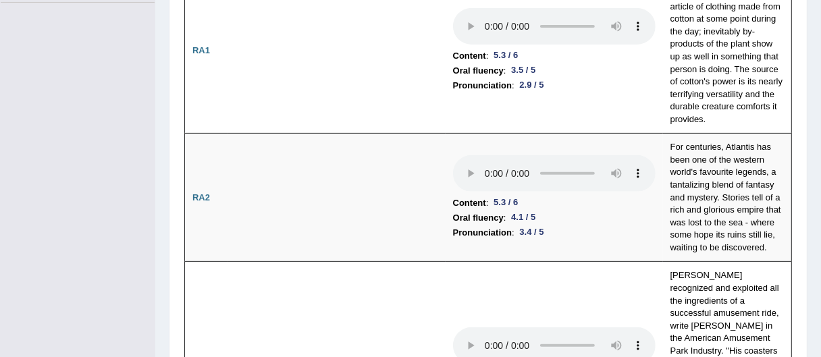
scroll to position [477, 0]
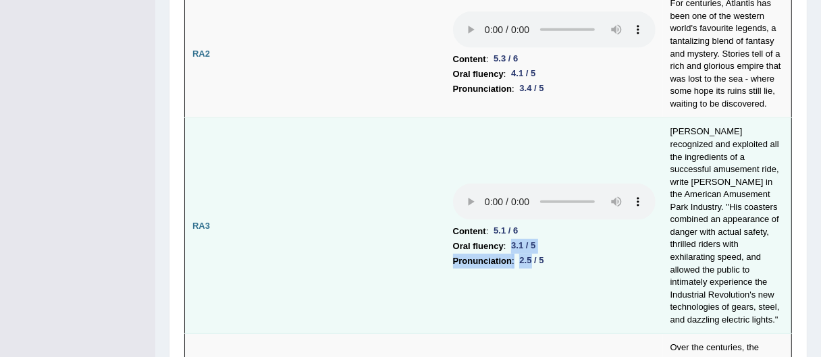
drag, startPoint x: 512, startPoint y: 239, endPoint x: 540, endPoint y: 244, distance: 28.1
click at [533, 244] on td "Content : 5.1 / 6 Oral fluency : 3.1 / 5 Pronunciation : 2.5 / 5" at bounding box center [554, 226] width 217 height 216
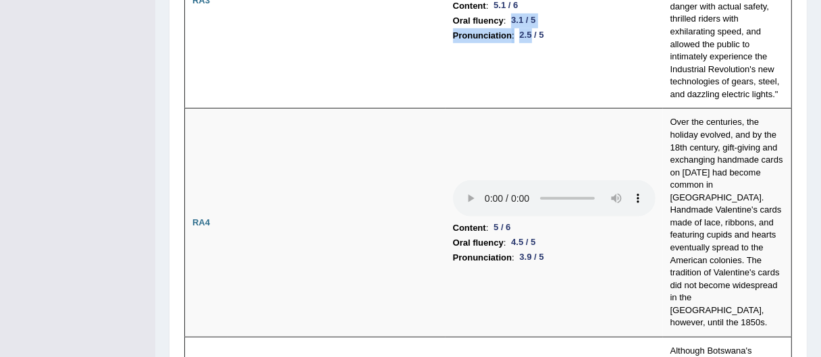
scroll to position [716, 0]
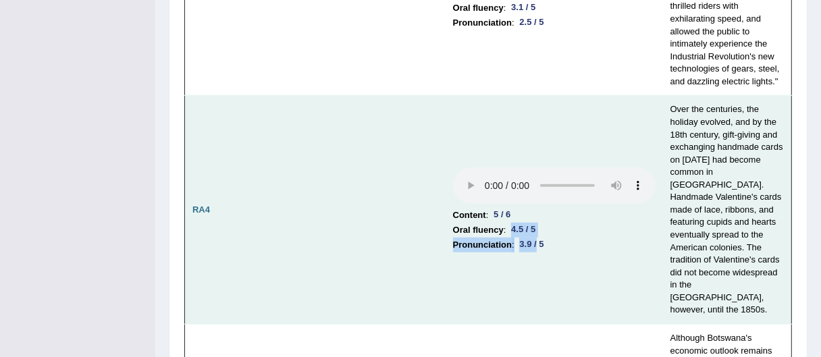
drag, startPoint x: 518, startPoint y: 194, endPoint x: 538, endPoint y: 211, distance: 26.4
click at [538, 211] on td "Content : 5 / 6 Oral fluency : 4.5 / 5 Pronunciation : 3.9 / 5" at bounding box center [554, 210] width 217 height 229
click at [507, 238] on b "Pronunciation" at bounding box center [482, 245] width 59 height 15
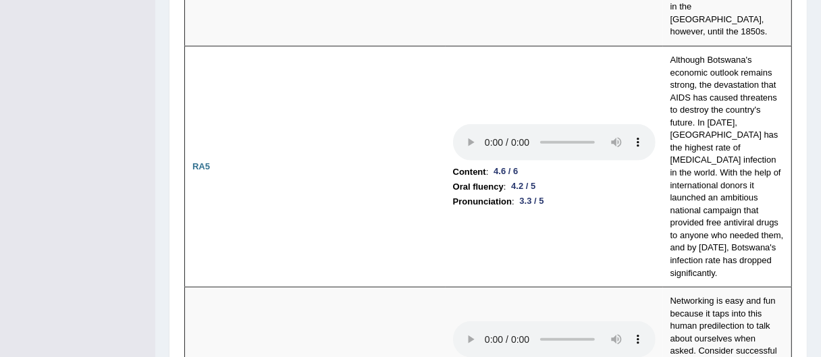
scroll to position [1006, 0]
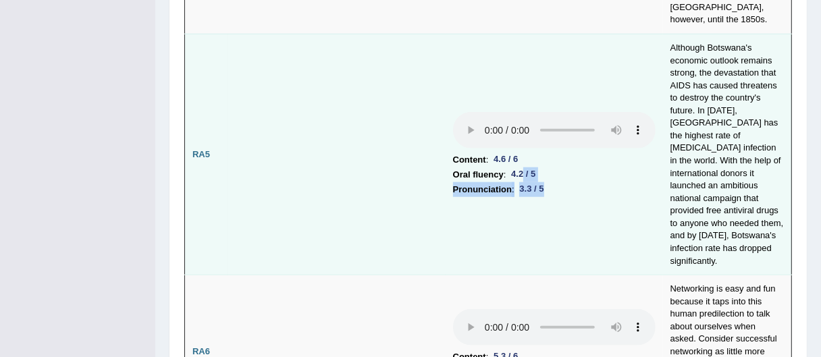
drag, startPoint x: 522, startPoint y: 115, endPoint x: 551, endPoint y: 133, distance: 33.9
click at [550, 132] on td "Content : 4.6 / 6 Oral fluency : 4.2 / 5 Pronunciation : 3.3 / 5" at bounding box center [554, 154] width 217 height 241
click at [560, 166] on td "Content : 4.6 / 6 Oral fluency : 4.2 / 5 Pronunciation : 3.3 / 5" at bounding box center [554, 154] width 217 height 241
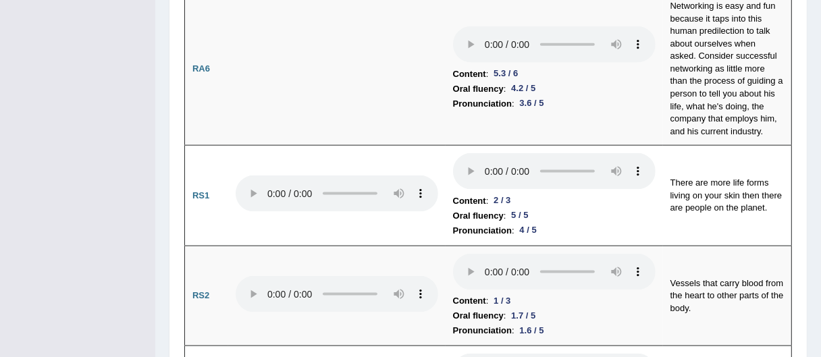
scroll to position [1301, 0]
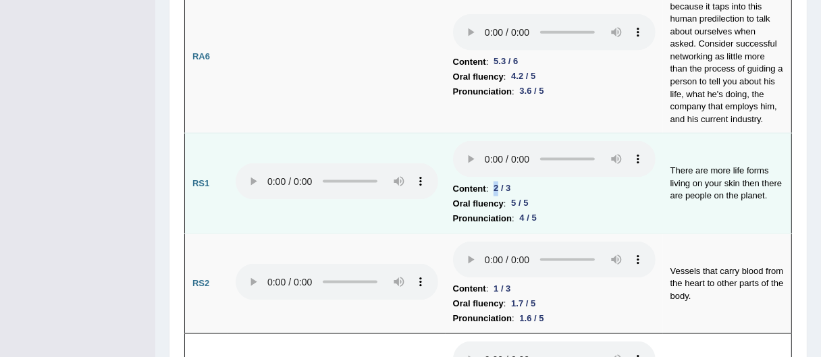
drag, startPoint x: 493, startPoint y: 116, endPoint x: 503, endPoint y: 113, distance: 10.5
click at [501, 182] on div "2 / 3" at bounding box center [502, 189] width 28 height 14
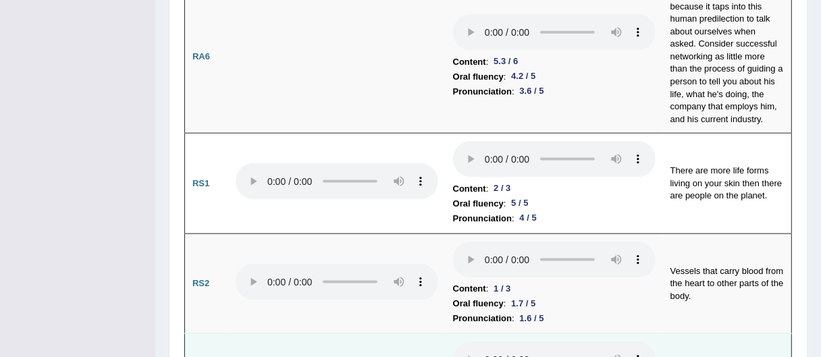
drag, startPoint x: 492, startPoint y: 318, endPoint x: 515, endPoint y: 313, distance: 23.4
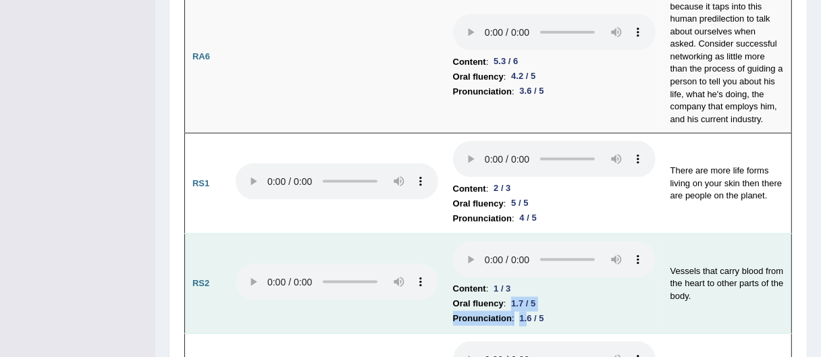
drag, startPoint x: 510, startPoint y: 231, endPoint x: 535, endPoint y: 242, distance: 27.2
click at [531, 240] on td "Content : 1 / 3 Oral fluency : 1.7 / 5 Pronunciation : 1.6 / 5" at bounding box center [554, 284] width 217 height 101
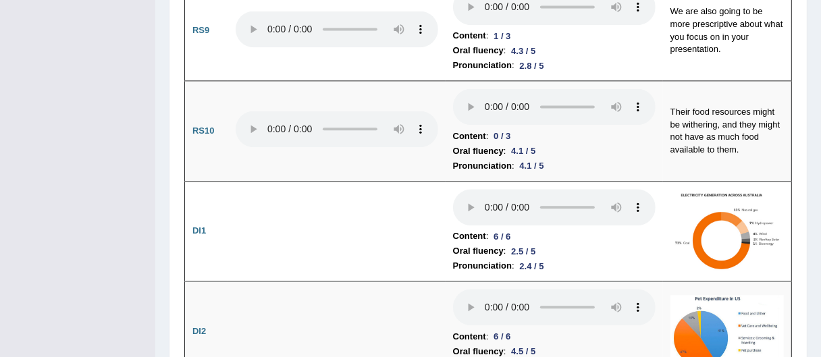
scroll to position [2348, 0]
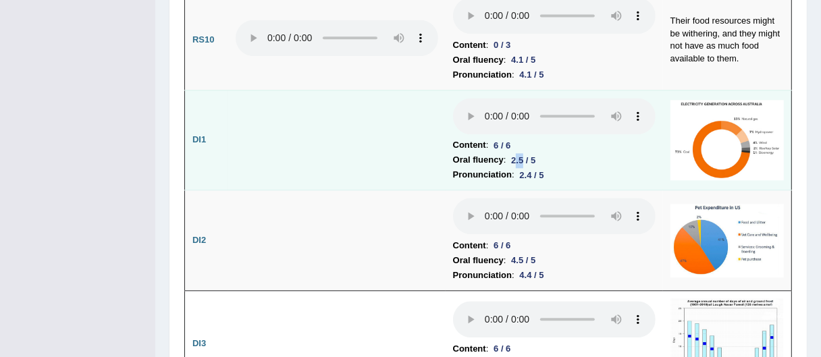
click at [523, 153] on div "2.5 / 5" at bounding box center [523, 160] width 35 height 14
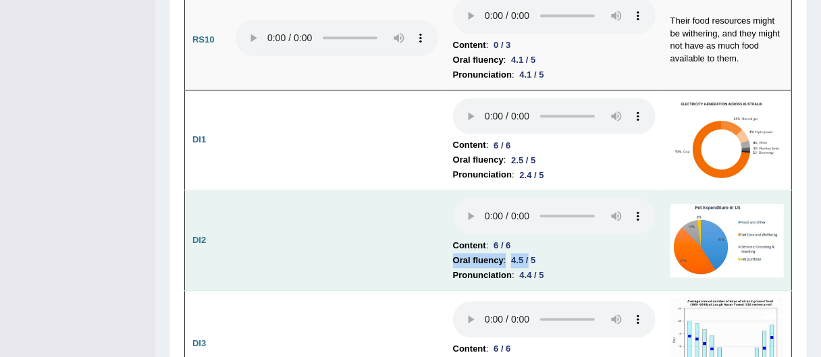
click at [529, 190] on td "Content : 6 / 6 Oral fluency : 4.5 / 5 Pronunciation : 4.4 / 5" at bounding box center [554, 240] width 217 height 101
click at [533, 268] on div "4.4 / 5" at bounding box center [531, 275] width 35 height 14
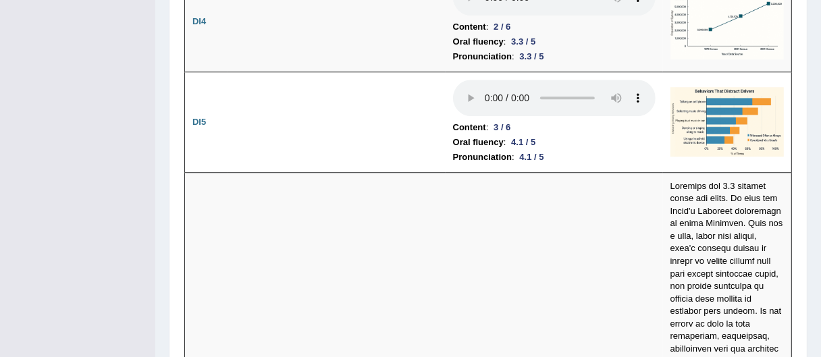
scroll to position [2942, 0]
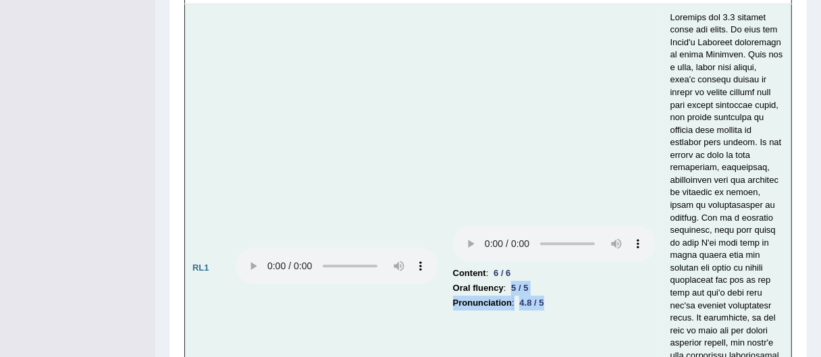
drag, startPoint x: 552, startPoint y: 222, endPoint x: 710, endPoint y: 178, distance: 163.3
click at [568, 230] on td "Content : 6 / 6 Oral fluency : 5 / 5 Pronunciation : 4.8 / 5" at bounding box center [554, 267] width 217 height 529
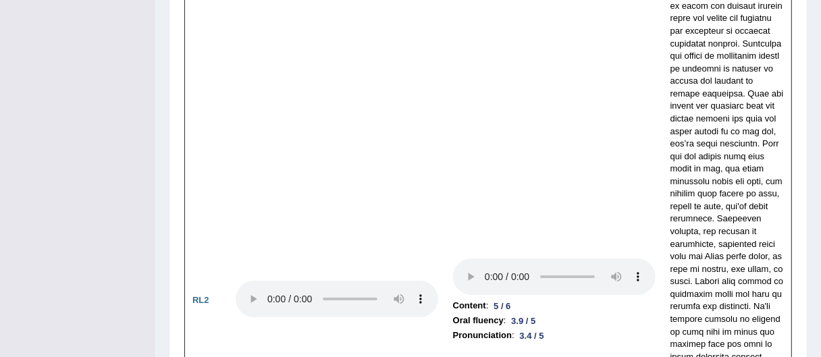
scroll to position [3559, 0]
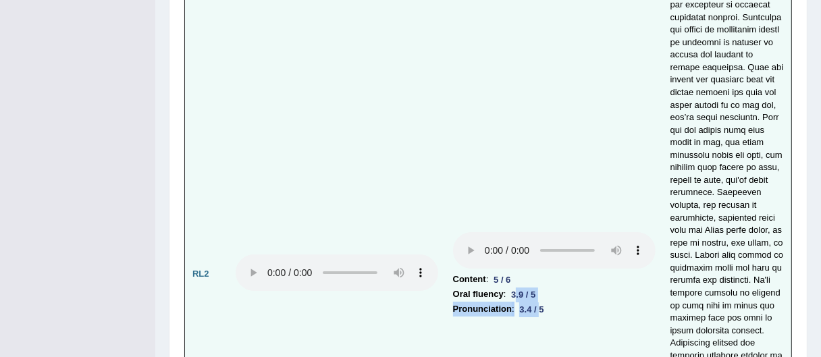
drag, startPoint x: 519, startPoint y: 197, endPoint x: 542, endPoint y: 217, distance: 30.6
click at [542, 217] on td "Content : 5 / 6 Oral fluency : 3.9 / 5 Pronunciation : 3.4 / 5" at bounding box center [554, 275] width 217 height 718
click at [540, 302] on div "3.4 / 5" at bounding box center [531, 309] width 35 height 14
drag, startPoint x: 498, startPoint y: 183, endPoint x: 515, endPoint y: 182, distance: 17.6
click at [515, 273] on div "5 / 6" at bounding box center [502, 280] width 28 height 14
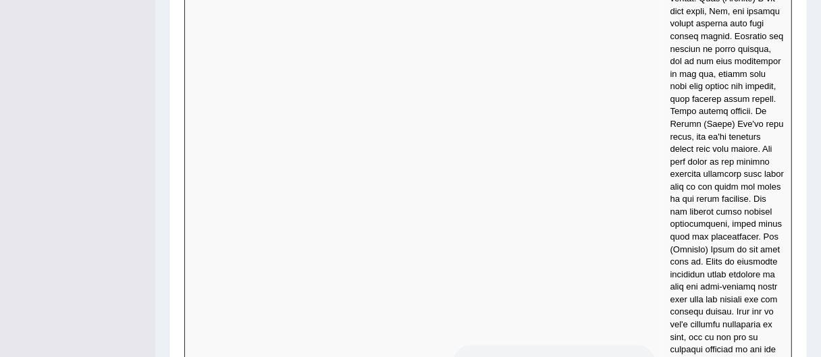
scroll to position [6096, 0]
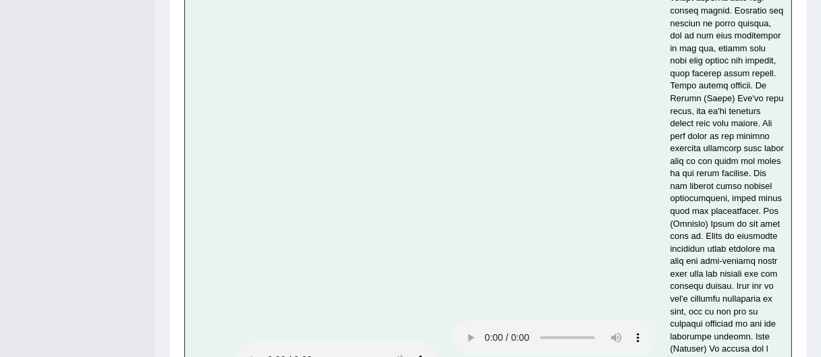
drag, startPoint x: 500, startPoint y: 157, endPoint x: 531, endPoint y: 182, distance: 39.4
click at [531, 180] on td "Content : 6 / 6 Oral fluency : 4.4 / 5 Pronunciation : 4.2 / 5" at bounding box center [554, 362] width 217 height 1156
drag, startPoint x: 502, startPoint y: 219, endPoint x: 543, endPoint y: 259, distance: 56.3
click at [543, 259] on td "Content : 6 / 6 Oral fluency : 4.4 / 5 Pronunciation : 4.2 / 5" at bounding box center [554, 362] width 217 height 1156
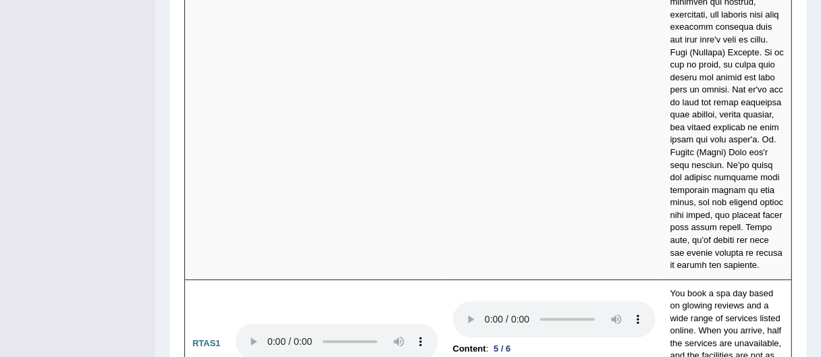
scroll to position [6778, 0]
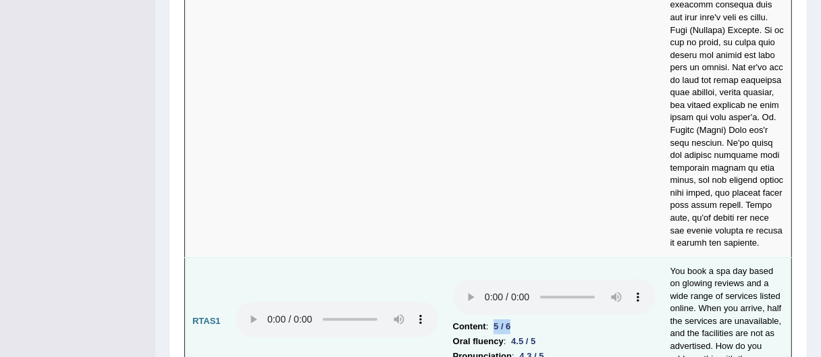
drag, startPoint x: 509, startPoint y: 102, endPoint x: 532, endPoint y: 117, distance: 27.3
click at [529, 257] on td "Content : 5 / 6 Oral fluency : 4.5 / 5 Pronunciation : 4.3 / 5" at bounding box center [554, 321] width 217 height 128
click at [508, 257] on td "Content : 5 / 6 Oral fluency : 4.5 / 5 Pronunciation : 4.3 / 5" at bounding box center [554, 321] width 217 height 128
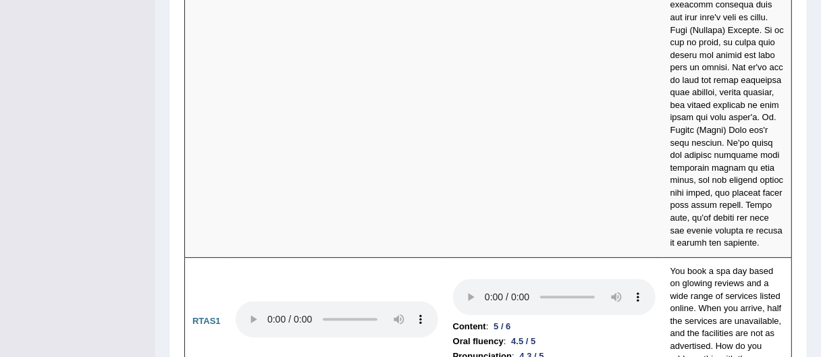
drag, startPoint x: 518, startPoint y: 268, endPoint x: 551, endPoint y: 289, distance: 39.1
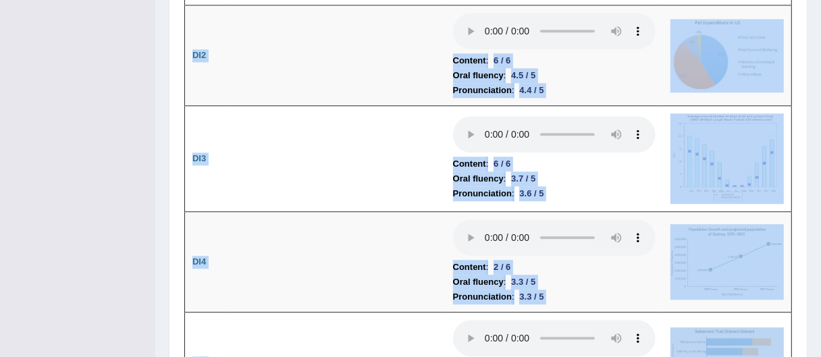
scroll to position [0, 0]
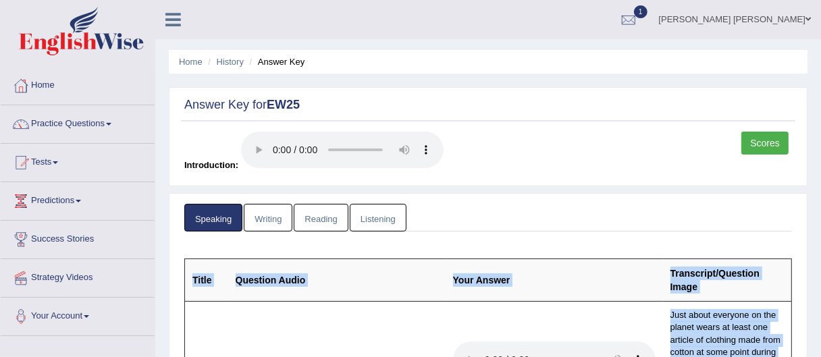
click at [264, 211] on link "Writing" at bounding box center [268, 218] width 49 height 28
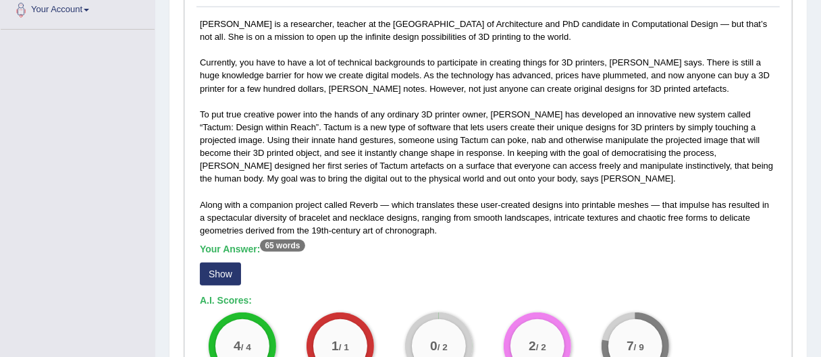
scroll to position [398, 0]
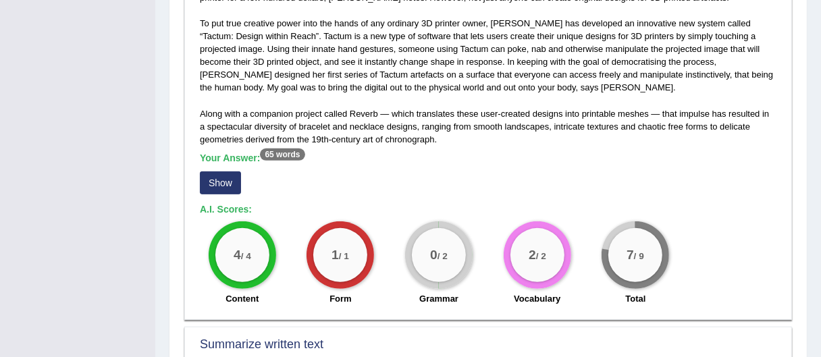
click at [233, 180] on button "Show" at bounding box center [220, 182] width 41 height 23
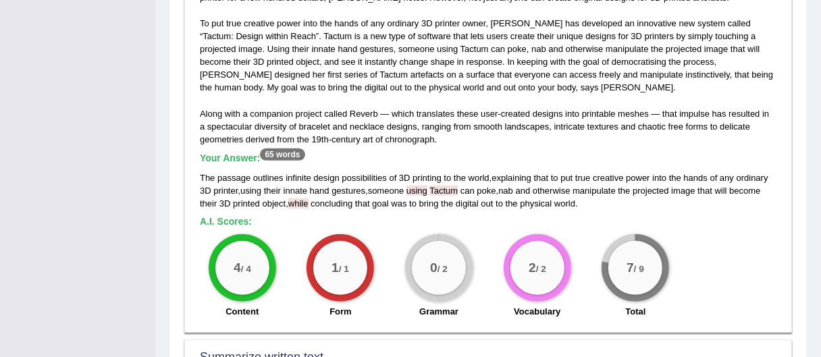
scroll to position [432, 0]
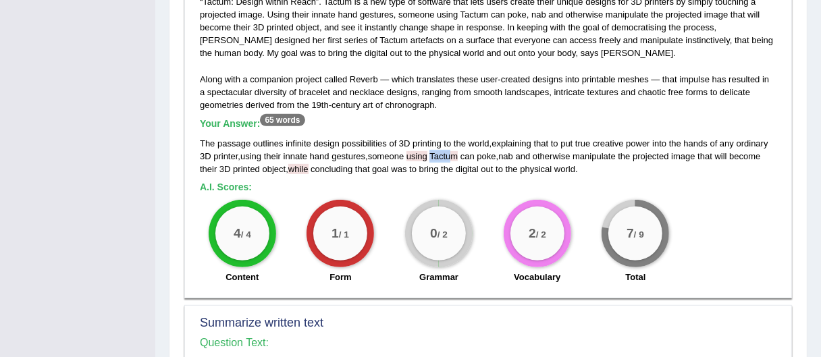
drag, startPoint x: 423, startPoint y: 151, endPoint x: 414, endPoint y: 144, distance: 10.7
click at [398, 149] on div "The passage outlines infinite design possibilities of 3D printing to the world …" at bounding box center [488, 156] width 577 height 38
click at [456, 170] on span "digital" at bounding box center [467, 169] width 23 height 10
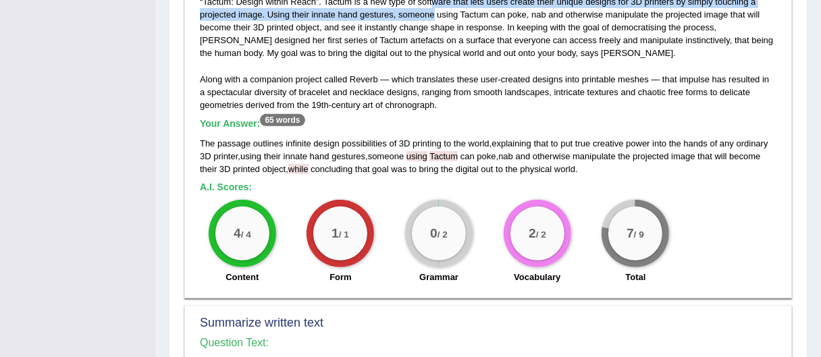
scroll to position [428, 0]
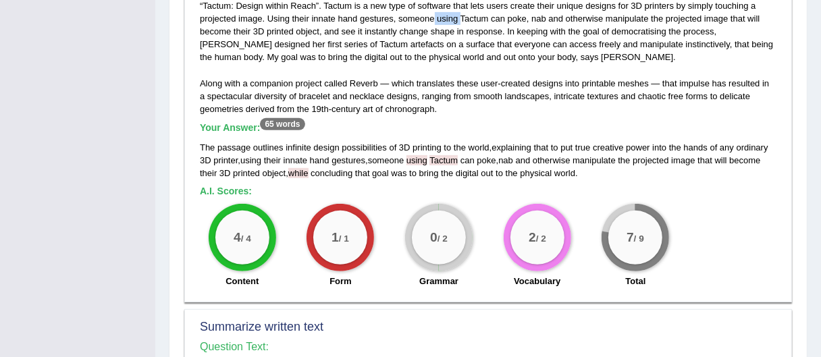
drag, startPoint x: 368, startPoint y: 10, endPoint x: 396, endPoint y: 20, distance: 29.3
click at [396, 20] on div "[PERSON_NAME] is a researcher, teacher at the [GEOGRAPHIC_DATA] of Architecture…" at bounding box center [487, 95] width 583 height 399
click at [475, 94] on div "[PERSON_NAME] is a researcher, teacher at the [GEOGRAPHIC_DATA] of Architecture…" at bounding box center [487, 95] width 583 height 399
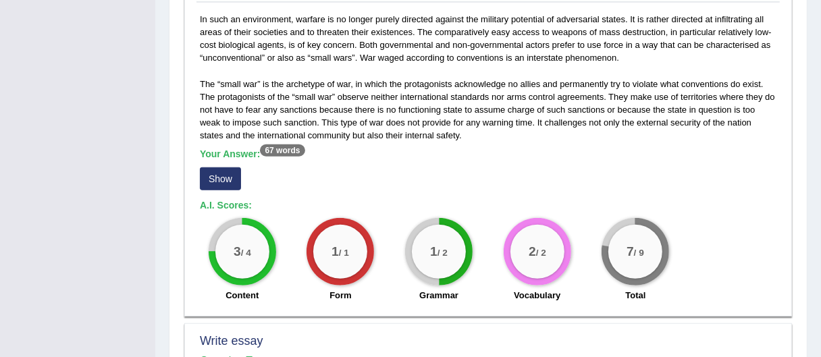
scroll to position [807, 0]
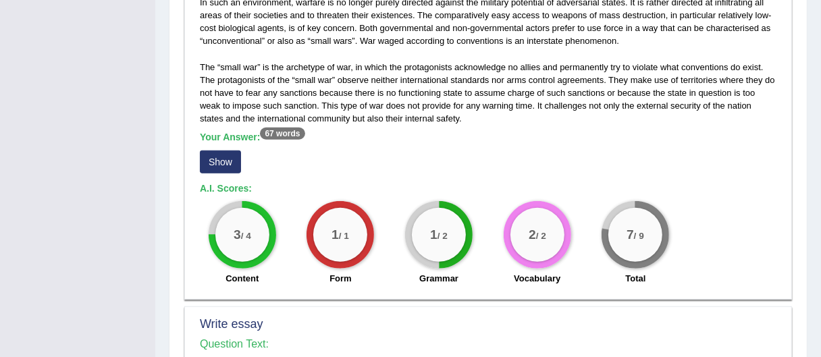
click at [219, 154] on button "Show" at bounding box center [220, 162] width 41 height 23
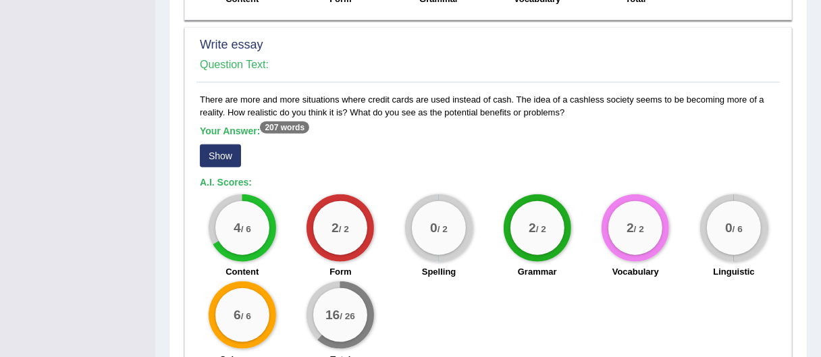
scroll to position [1112, 0]
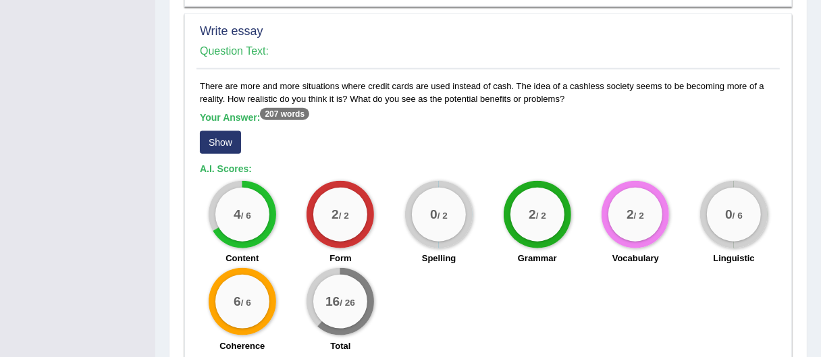
click at [214, 139] on button "Show" at bounding box center [220, 142] width 41 height 23
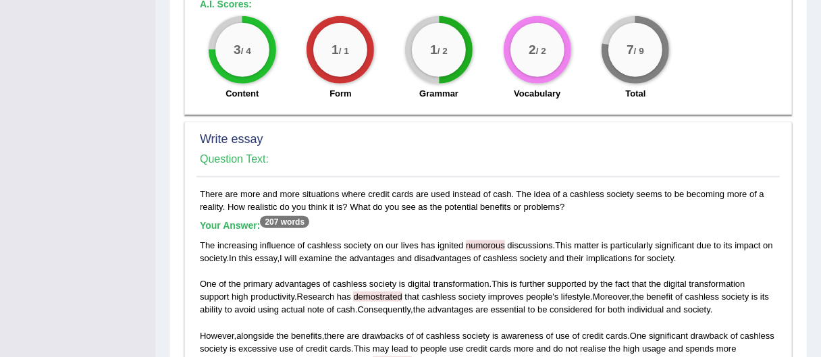
scroll to position [998, 0]
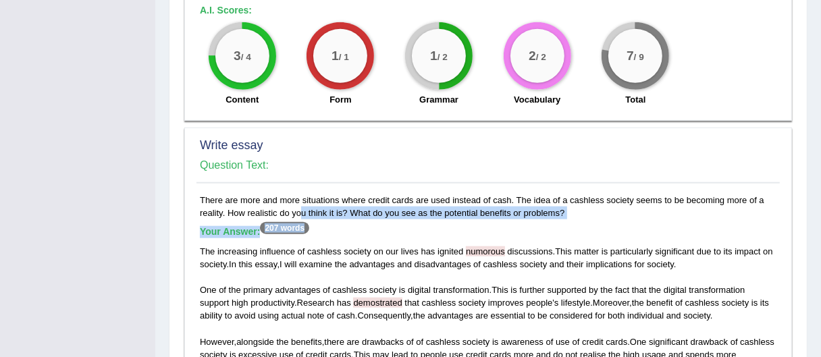
drag, startPoint x: 263, startPoint y: 219, endPoint x: 310, endPoint y: 234, distance: 48.9
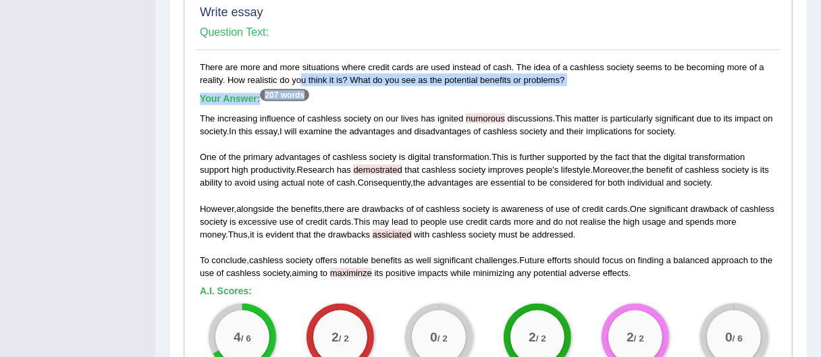
scroll to position [1112, 0]
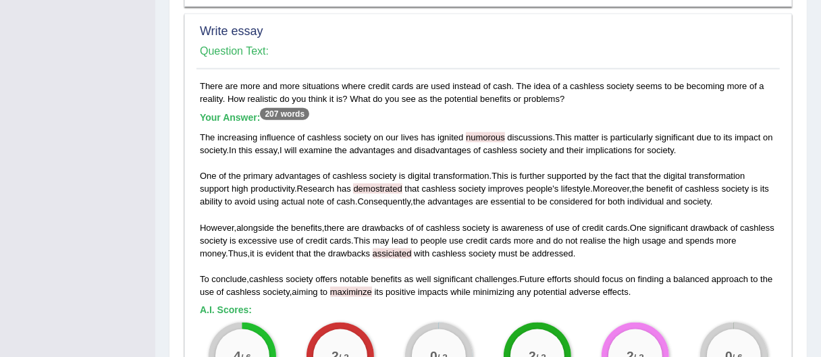
click at [248, 165] on div "The increasing influence of cashless society on our lives has ignited numorous …" at bounding box center [488, 214] width 577 height 167
drag, startPoint x: 268, startPoint y: 108, endPoint x: 296, endPoint y: 124, distance: 32.3
click at [305, 117] on sup "207 words" at bounding box center [284, 114] width 49 height 12
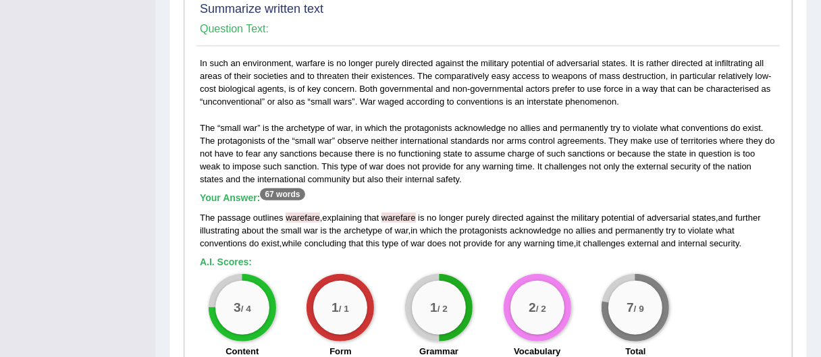
scroll to position [789, 0]
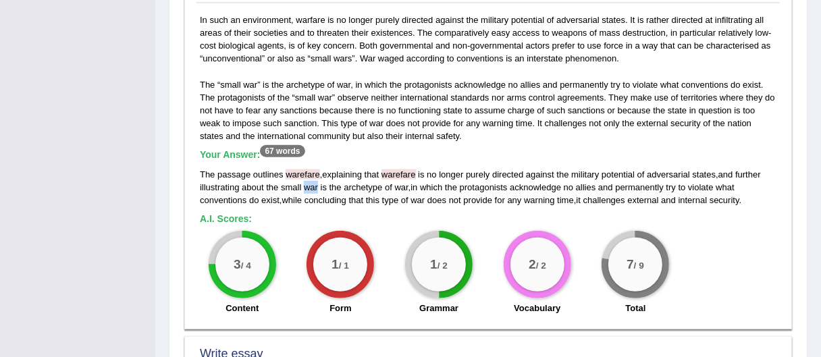
drag, startPoint x: 301, startPoint y: 186, endPoint x: 319, endPoint y: 185, distance: 17.6
click at [317, 185] on div "The passage outlines warefare , explaining that warefare is no longer purely di…" at bounding box center [488, 187] width 577 height 38
drag, startPoint x: 399, startPoint y: 185, endPoint x: 389, endPoint y: 186, distance: 10.2
click at [400, 185] on div "The passage outlines warefare , explaining that warefare is no longer purely di…" at bounding box center [488, 187] width 577 height 38
drag, startPoint x: 319, startPoint y: 172, endPoint x: 354, endPoint y: 174, distance: 34.5
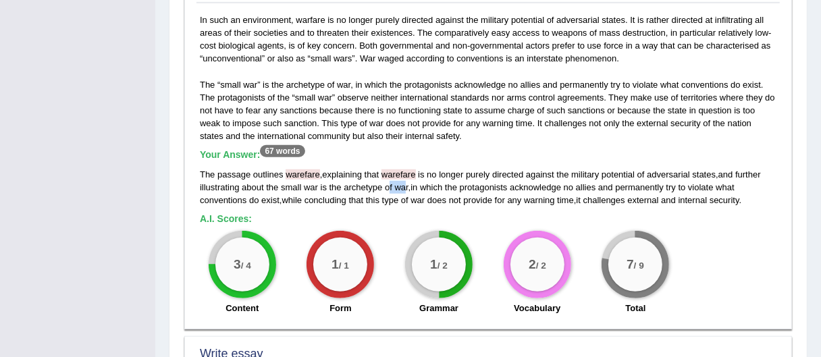
click at [340, 174] on div "The passage outlines warefare , explaining that warefare is no longer purely di…" at bounding box center [488, 187] width 577 height 38
drag, startPoint x: 377, startPoint y: 171, endPoint x: 398, endPoint y: 168, distance: 20.5
click at [398, 168] on div "The passage outlines warefare , explaining that warefare is no longer purely di…" at bounding box center [488, 187] width 577 height 38
click at [230, 260] on div "3 / 4" at bounding box center [242, 265] width 54 height 54
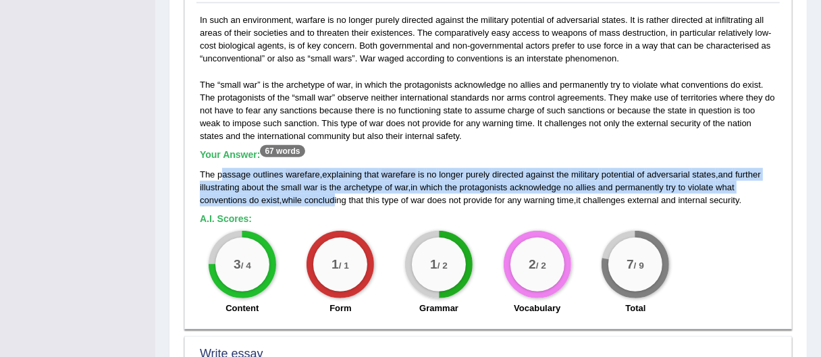
drag, startPoint x: 223, startPoint y: 180, endPoint x: 284, endPoint y: 196, distance: 63.7
click at [284, 196] on div "The passage outlines warefare , explaining that warefare is no longer purely di…" at bounding box center [488, 187] width 577 height 38
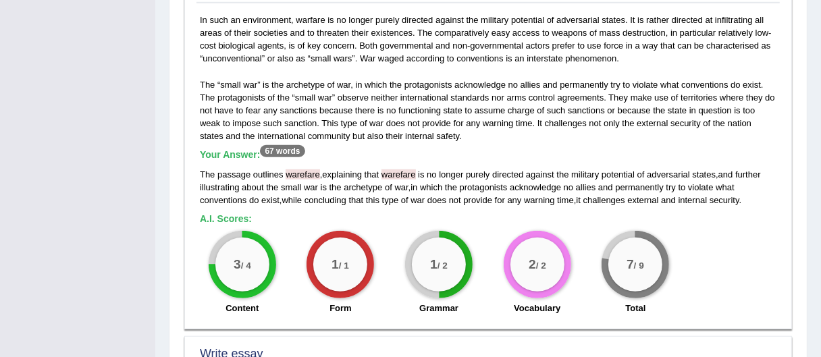
click at [242, 278] on div "3 / 4" at bounding box center [242, 265] width 54 height 54
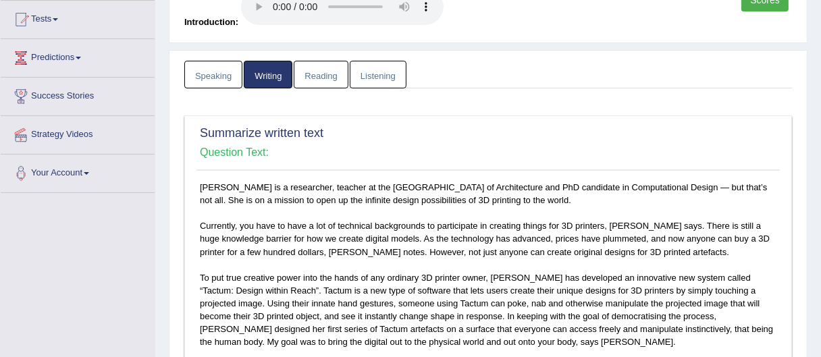
scroll to position [112, 0]
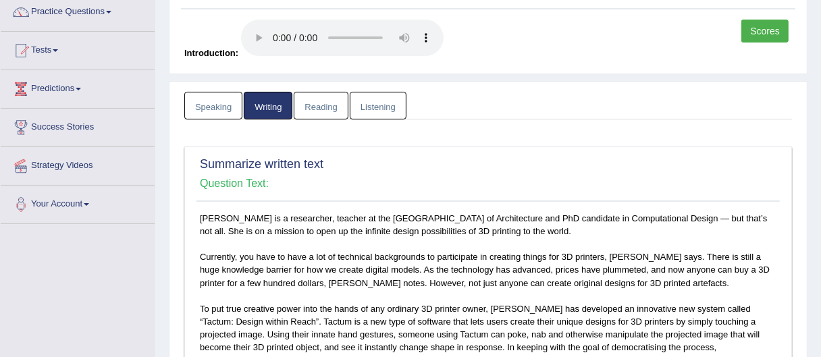
click at [320, 97] on link "Reading" at bounding box center [321, 106] width 54 height 28
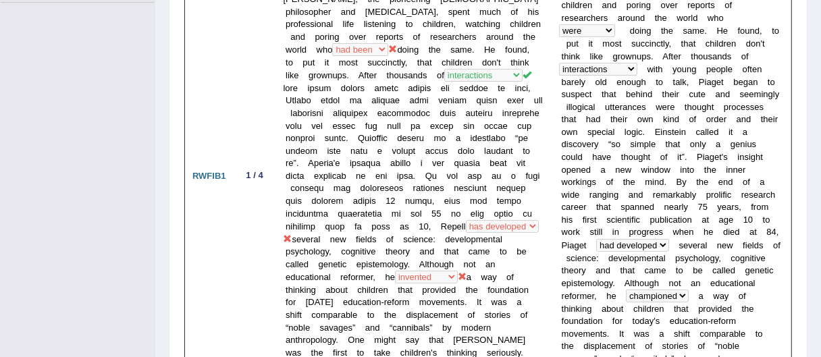
scroll to position [0, 0]
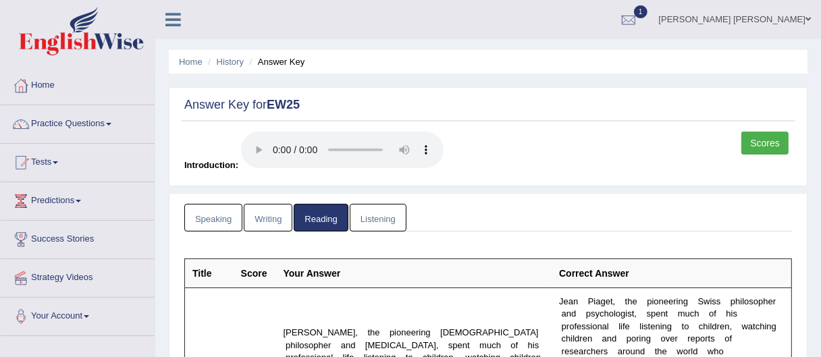
click at [363, 220] on link "Listening" at bounding box center [378, 218] width 57 height 28
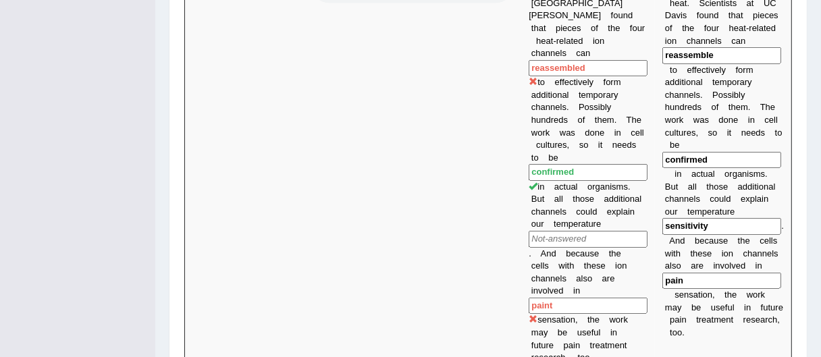
scroll to position [1311, 0]
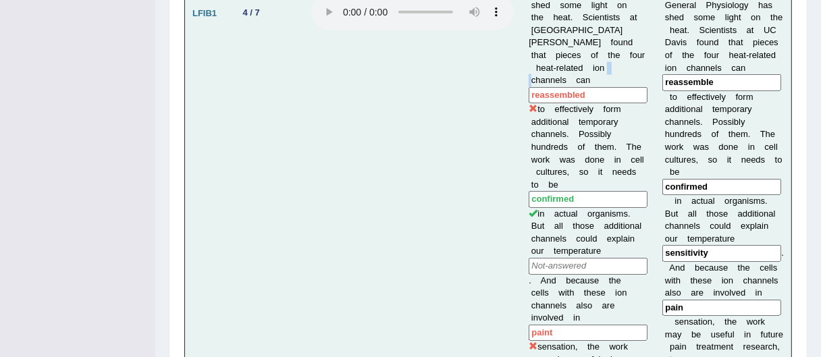
drag, startPoint x: 591, startPoint y: 42, endPoint x: 606, endPoint y: 47, distance: 14.9
click at [606, 45] on td "Ever wonder how you can feel a tiny change in the temperature, maybe only a deg…" at bounding box center [588, 14] width 134 height 771
click at [591, 87] on input "reassembled" at bounding box center [588, 95] width 119 height 17
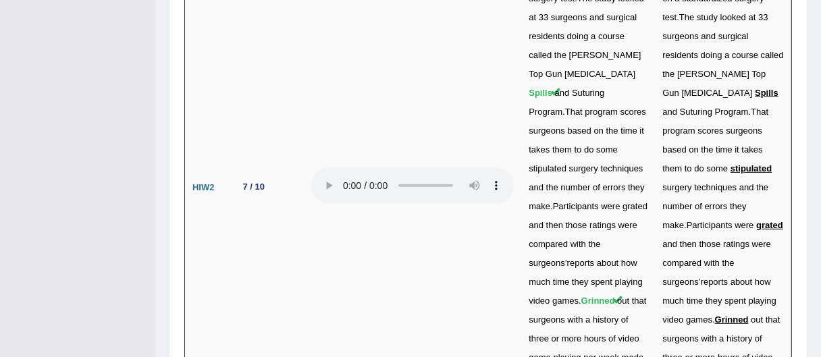
scroll to position [4212, 0]
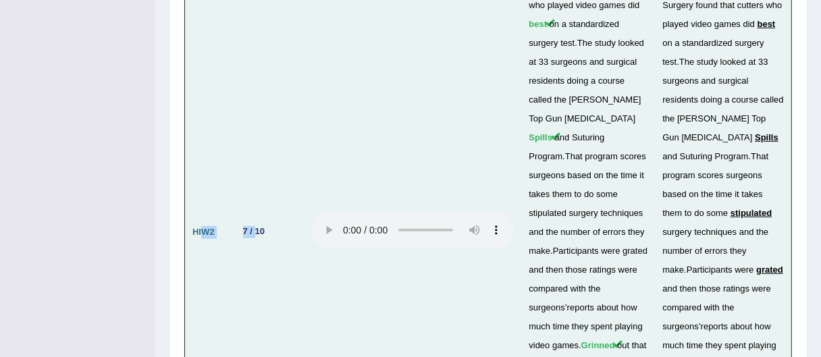
drag, startPoint x: 202, startPoint y: 36, endPoint x: 255, endPoint y: 44, distance: 54.0
click at [255, 44] on tr "HIW2 7 / 10 Given a choice of surgeons , you might actually want the one gettin…" at bounding box center [488, 232] width 607 height 828
click at [263, 225] on div "7 / 10" at bounding box center [254, 232] width 32 height 14
click at [241, 225] on div "7 / 10" at bounding box center [254, 232] width 32 height 14
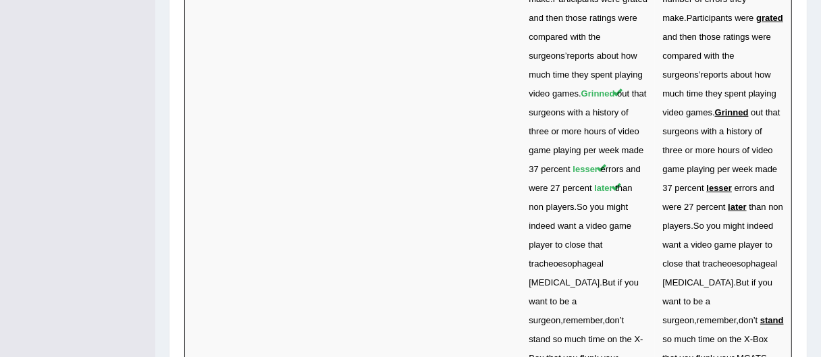
scroll to position [4508, 0]
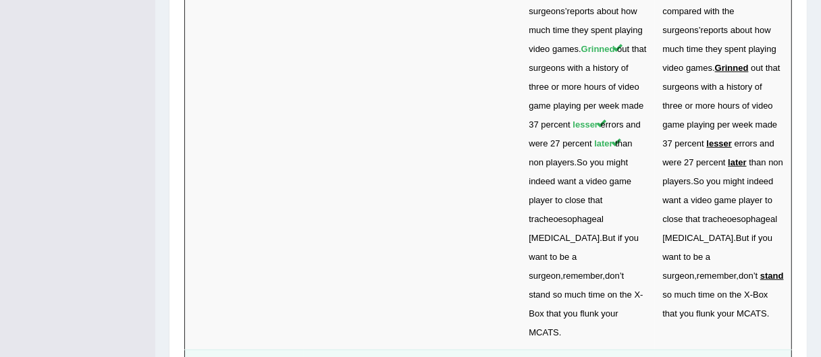
drag, startPoint x: 240, startPoint y: 139, endPoint x: 251, endPoint y: 138, distance: 11.5
drag, startPoint x: 243, startPoint y: 196, endPoint x: 263, endPoint y: 194, distance: 20.3
drag, startPoint x: 722, startPoint y: 209, endPoint x: 751, endPoint y: 227, distance: 33.9
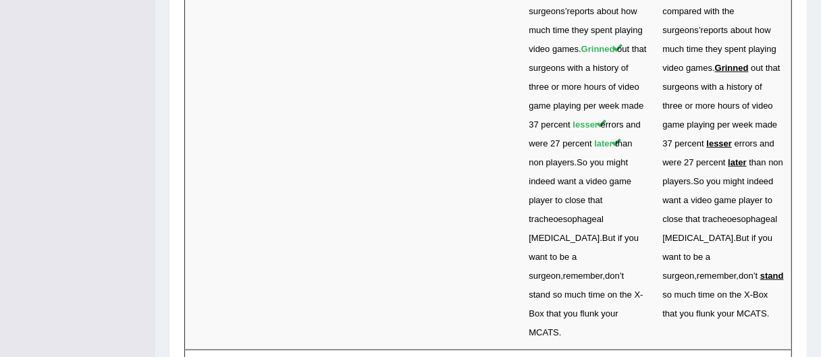
drag, startPoint x: 688, startPoint y: 196, endPoint x: 696, endPoint y: 196, distance: 8.1
drag, startPoint x: 721, startPoint y: 194, endPoint x: 621, endPoint y: 176, distance: 102.2
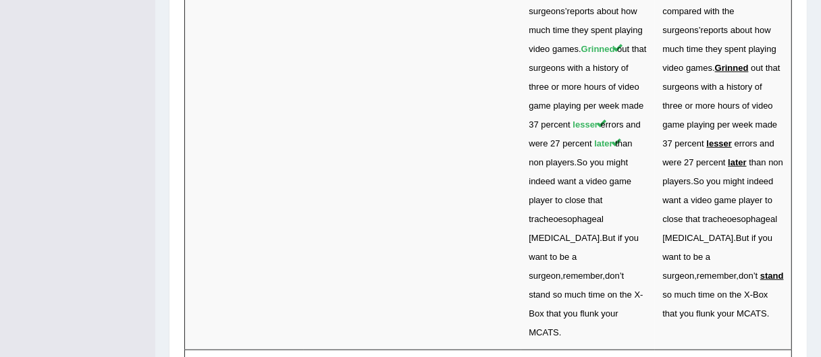
drag, startPoint x: 554, startPoint y: 192, endPoint x: 571, endPoint y: 193, distance: 16.2
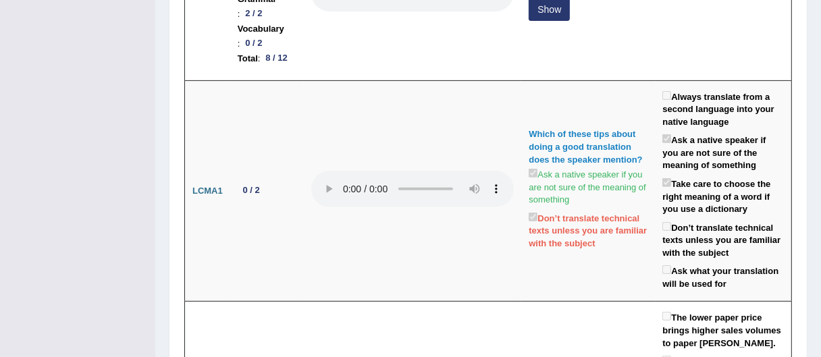
scroll to position [0, 0]
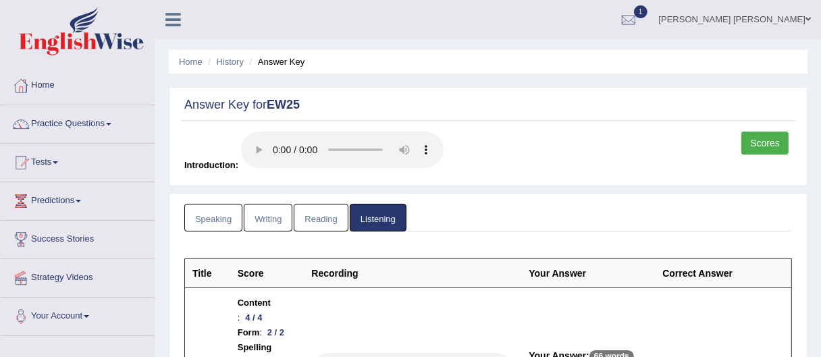
click at [817, 16] on link "[PERSON_NAME] [PERSON_NAME]" at bounding box center [735, 17] width 172 height 35
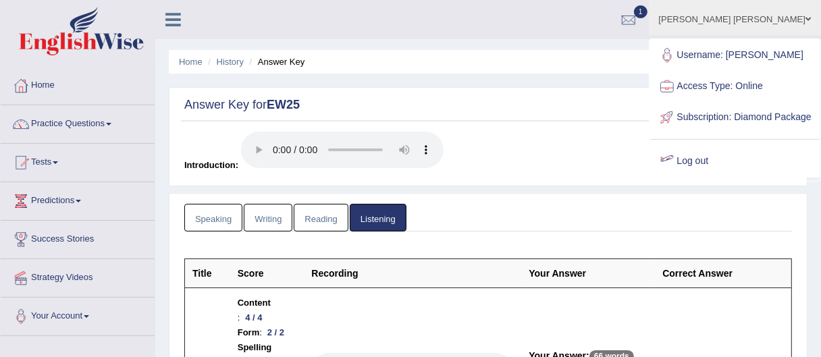
click at [750, 177] on link "Log out" at bounding box center [734, 161] width 169 height 31
